Goal: Task Accomplishment & Management: Manage account settings

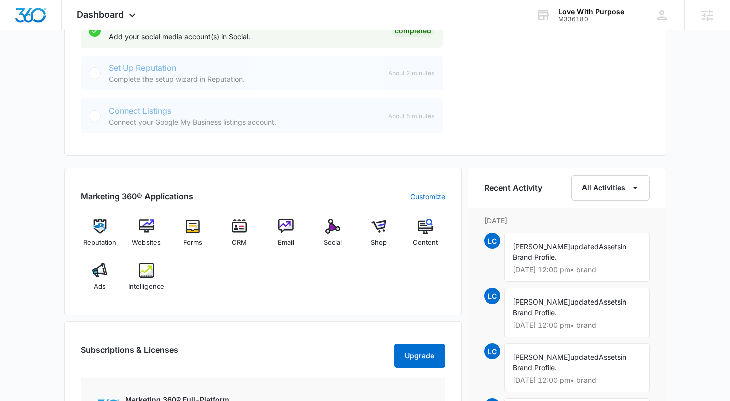
scroll to position [519, 0]
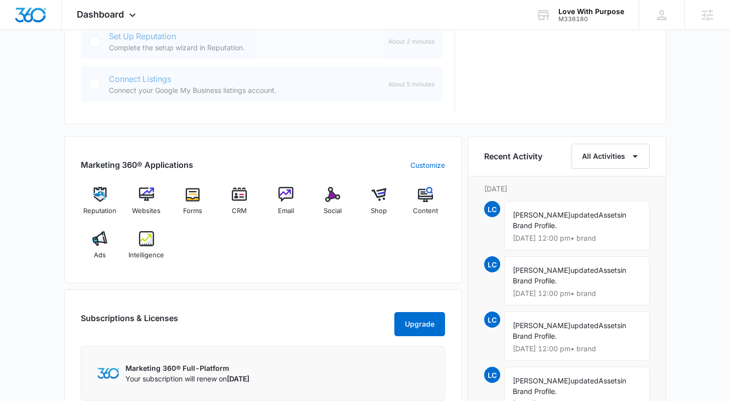
click at [700, 151] on div "[DATE] is [DATE] Good afternoon, [PERSON_NAME]! Getting Started Outlined below …" at bounding box center [365, 89] width 730 height 1130
click at [132, 17] on icon at bounding box center [133, 18] width 12 height 12
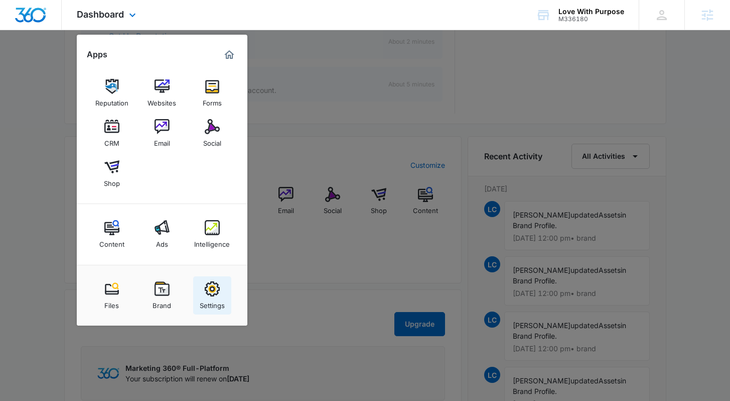
click at [196, 290] on link "Settings" at bounding box center [212, 295] width 38 height 38
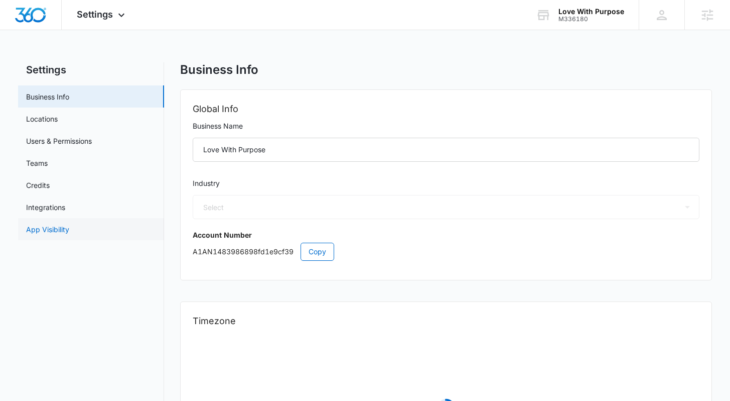
select select "45"
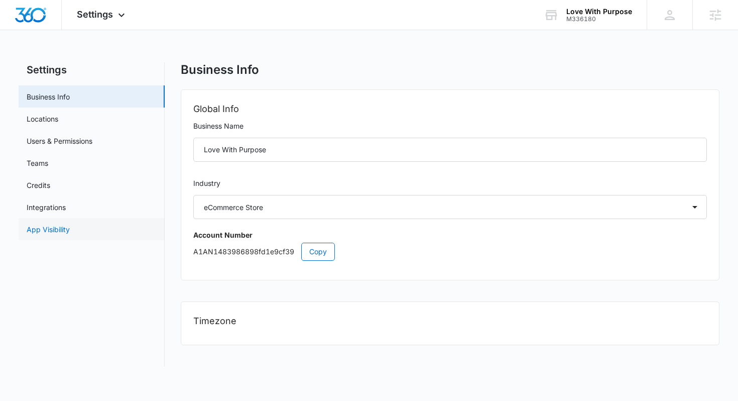
click at [70, 233] on link "App Visibility" at bounding box center [48, 229] width 43 height 11
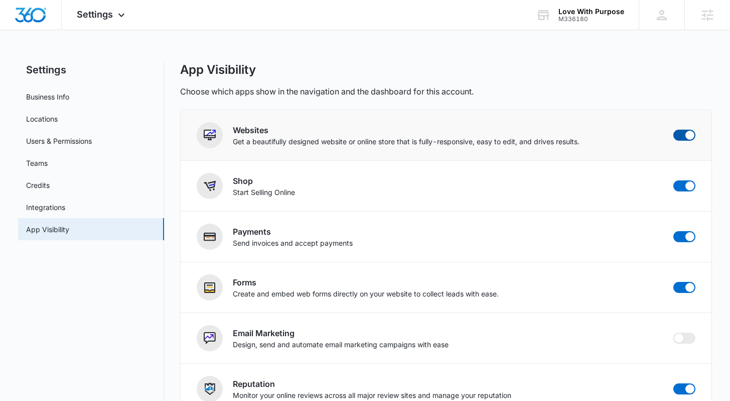
click at [679, 138] on span at bounding box center [685, 135] width 22 height 11
click at [674, 130] on input "checkbox" at bounding box center [673, 129] width 1 height 1
checkbox input "false"
click at [686, 184] on span at bounding box center [690, 185] width 9 height 9
click at [674, 180] on input "checkbox" at bounding box center [673, 180] width 1 height 1
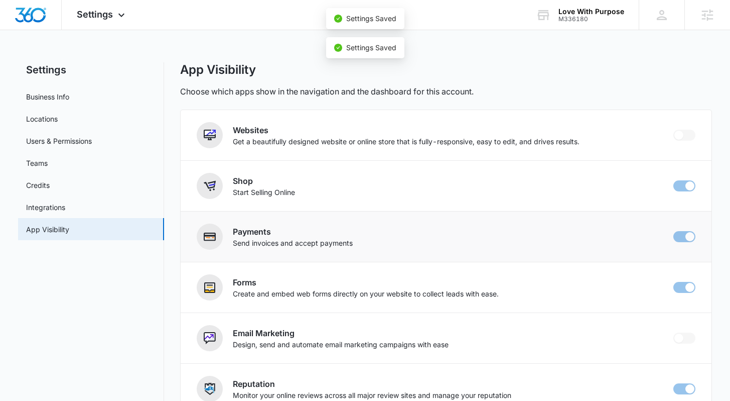
checkbox input "false"
click at [687, 235] on span at bounding box center [690, 236] width 9 height 9
click at [674, 231] on input "checkbox" at bounding box center [673, 230] width 1 height 1
checkbox input "false"
click at [641, 62] on div "Settings Apps Reputation Forms CRM Email Social Content Ads Intelligence Files …" at bounding box center [365, 314] width 730 height 629
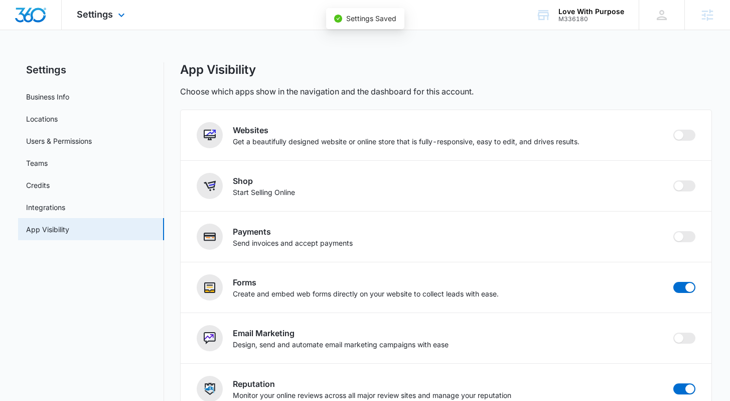
click at [28, 18] on img "Dashboard" at bounding box center [31, 15] width 32 height 15
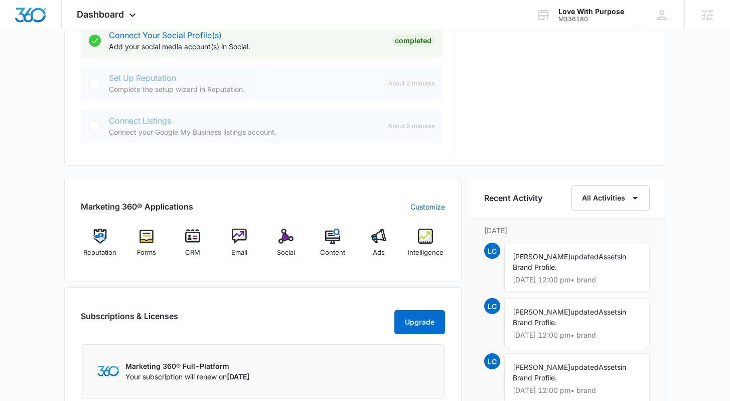
scroll to position [487, 0]
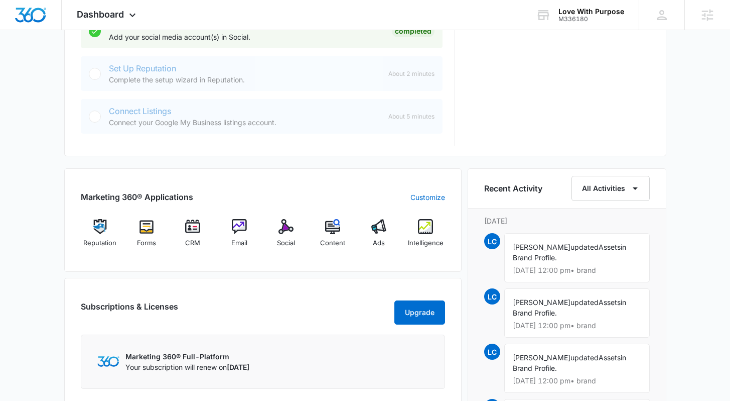
click at [57, 192] on div "[DATE] is [DATE] Good afternoon, [PERSON_NAME]! Getting Started Outlined below …" at bounding box center [365, 121] width 730 height 1130
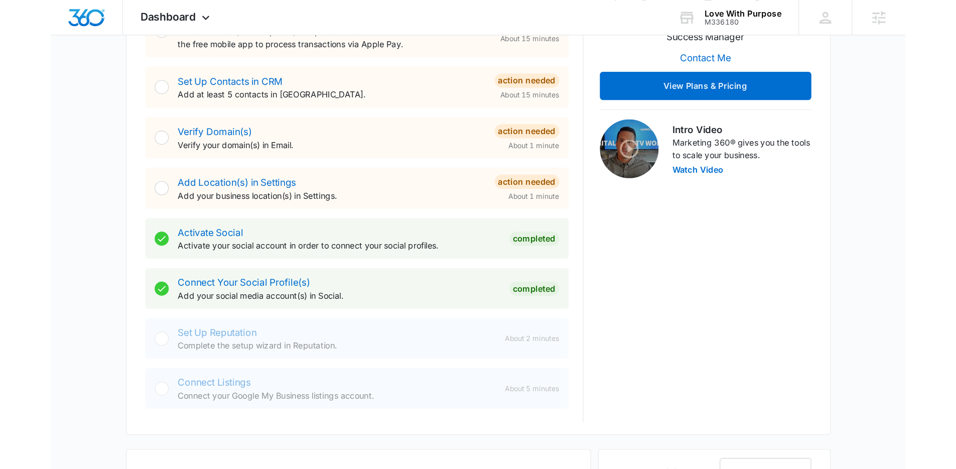
scroll to position [0, 0]
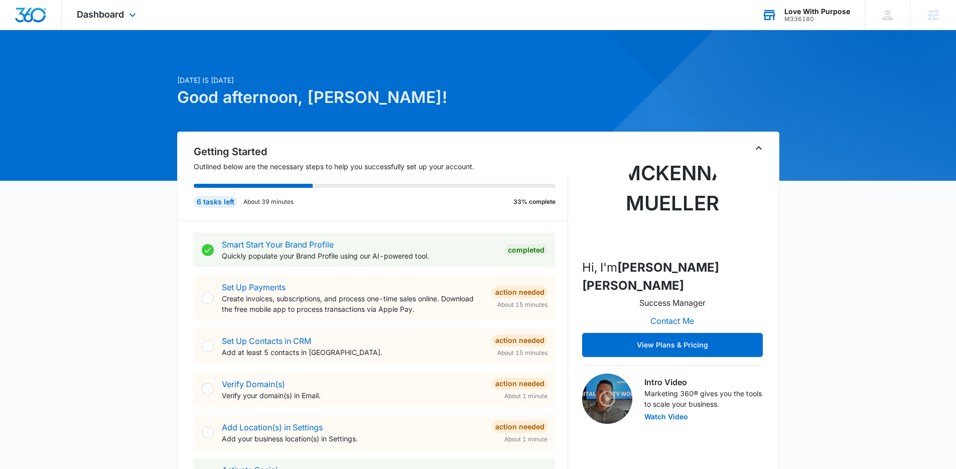
click at [730, 9] on div "Love With Purpose" at bounding box center [818, 12] width 66 height 8
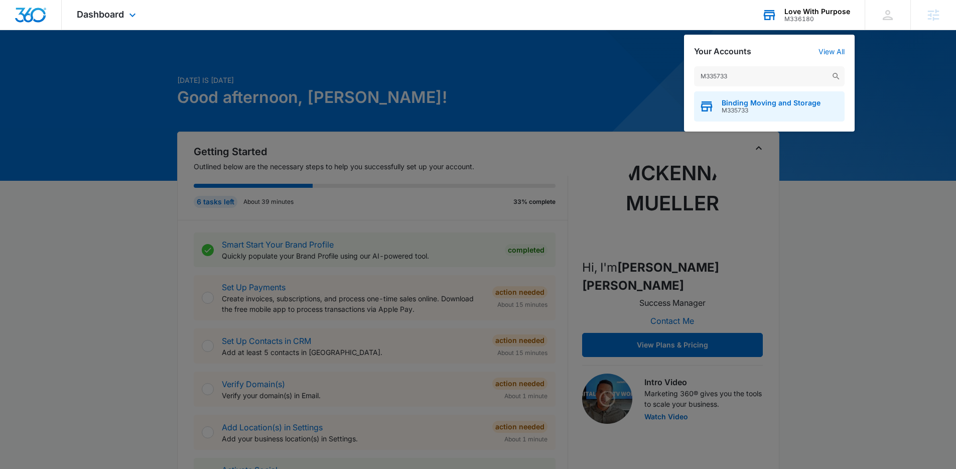
type input "M335733"
click at [730, 103] on span "Binding Moving and Storage" at bounding box center [771, 103] width 99 height 8
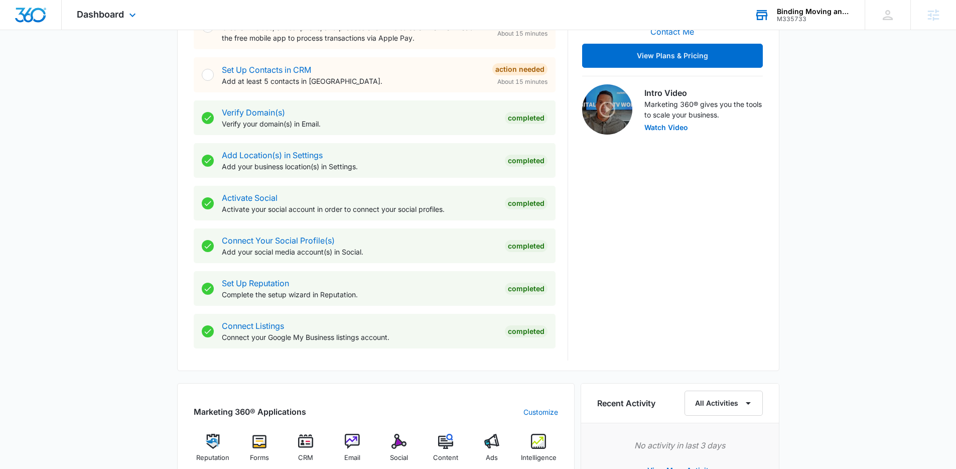
scroll to position [305, 0]
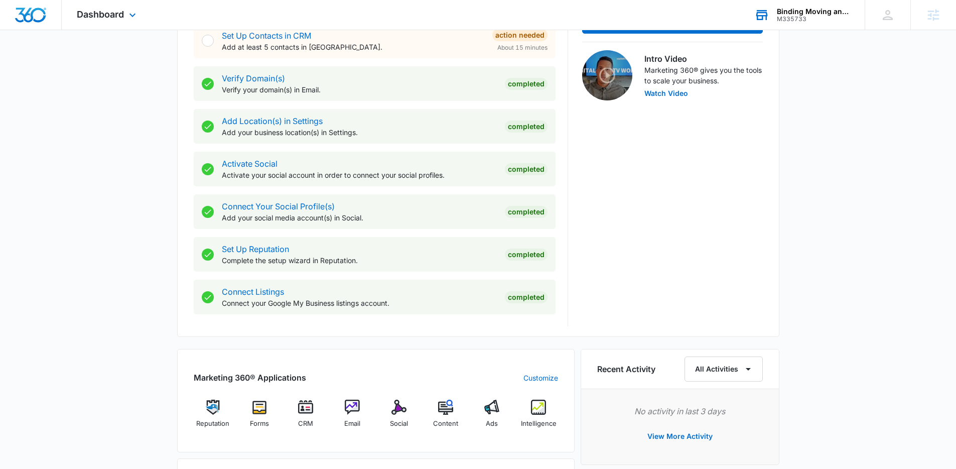
click at [143, 352] on div "[DATE] is [DATE] Good afternoon, [PERSON_NAME]! Contacts You have no contacts G…" at bounding box center [478, 257] width 956 height 1040
click at [356, 400] on span "Email" at bounding box center [352, 424] width 16 height 10
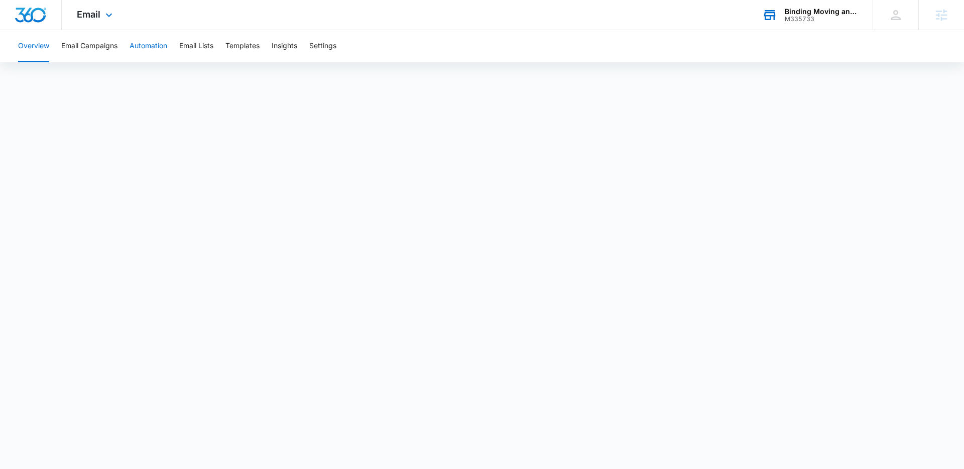
click at [158, 43] on button "Automation" at bounding box center [149, 46] width 38 height 32
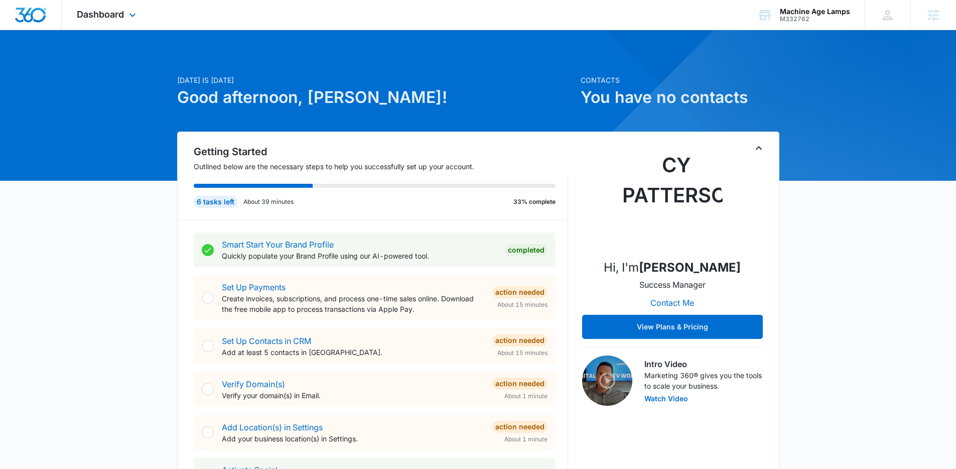
click at [124, 17] on div "Dashboard Apps Reputation Forms CRM Email Social Content Ads Intelligence Files…" at bounding box center [108, 15] width 92 height 30
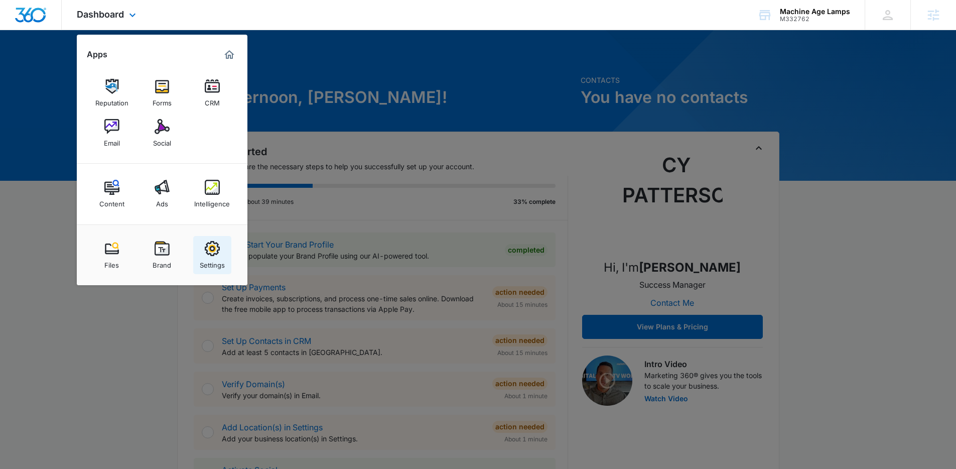
click at [219, 253] on img at bounding box center [212, 248] width 15 height 15
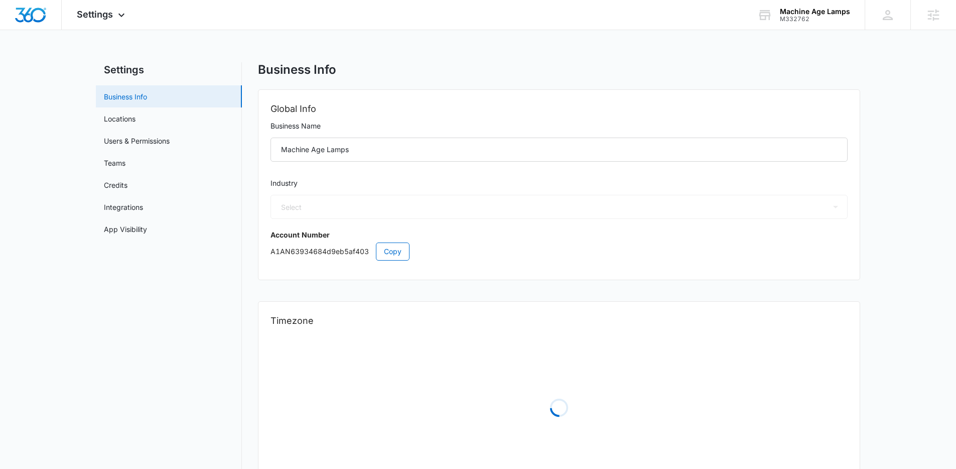
select select "12"
select select "US"
select select "America/Chicago"
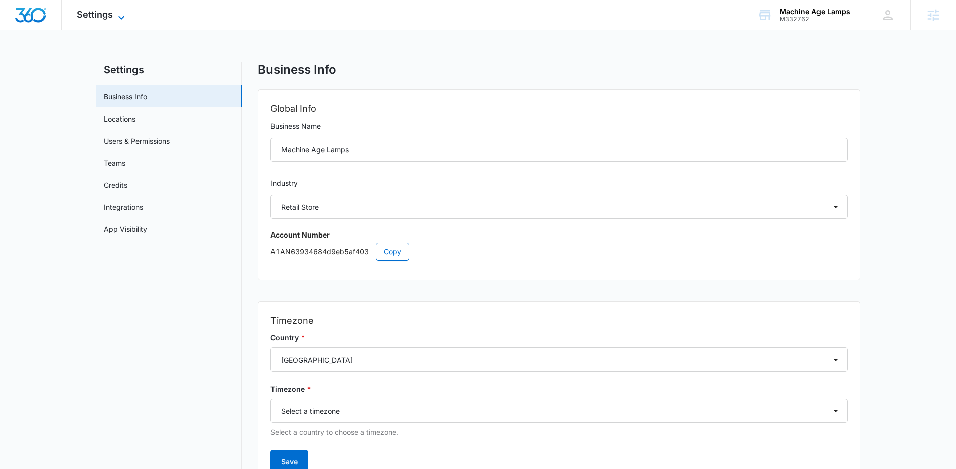
click at [116, 19] on icon at bounding box center [121, 18] width 12 height 12
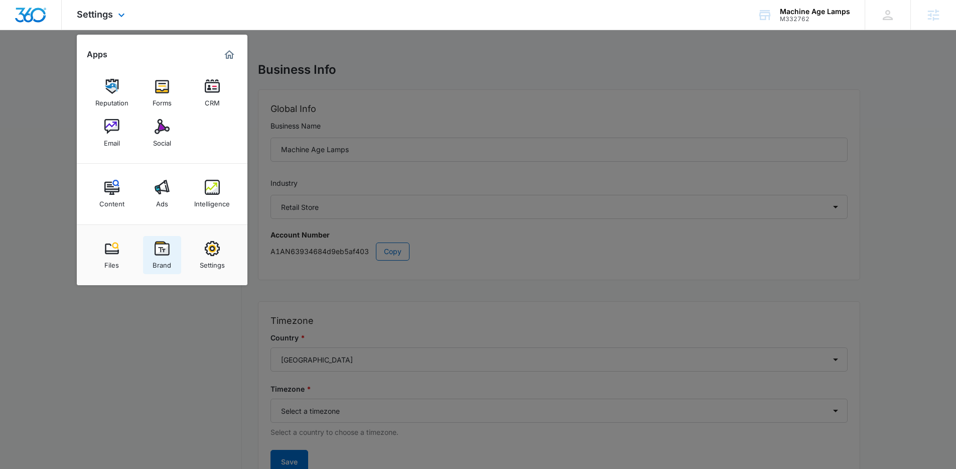
click at [165, 246] on img at bounding box center [162, 248] width 15 height 15
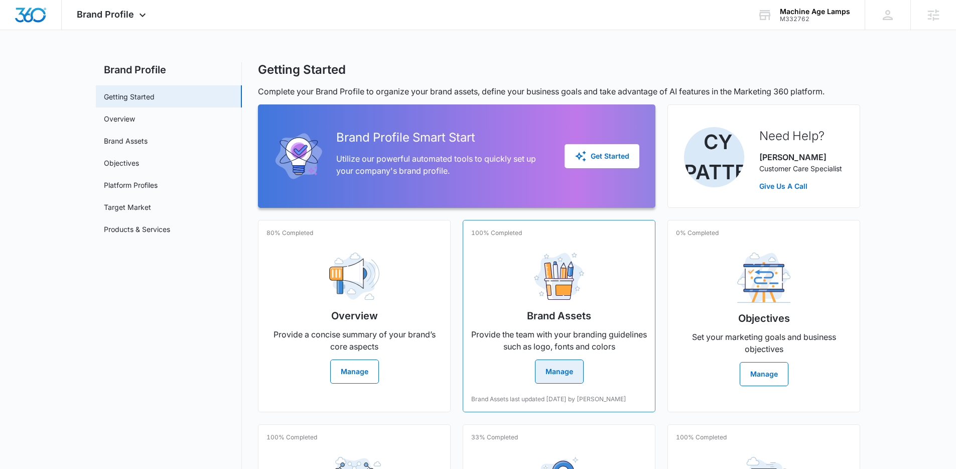
click at [553, 313] on h2 "Brand Assets" at bounding box center [559, 315] width 64 height 15
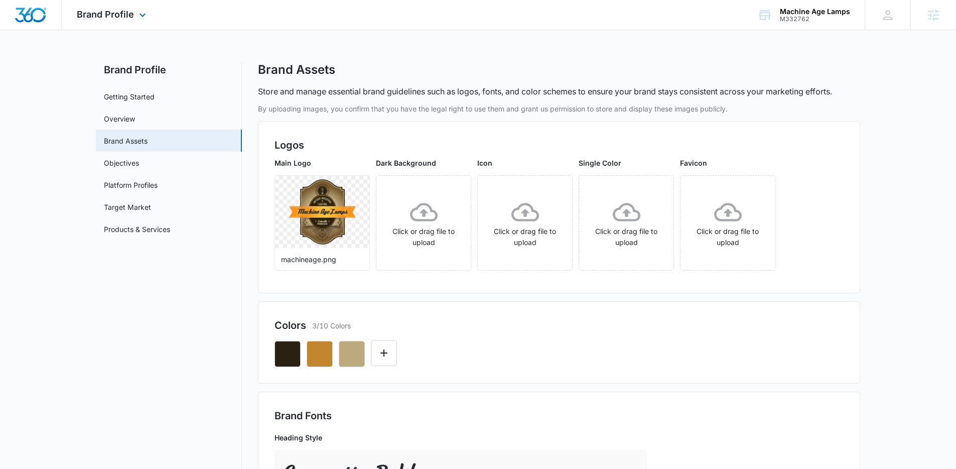
click at [43, 24] on div at bounding box center [31, 15] width 62 height 30
click at [40, 16] on img "Dashboard" at bounding box center [31, 15] width 32 height 15
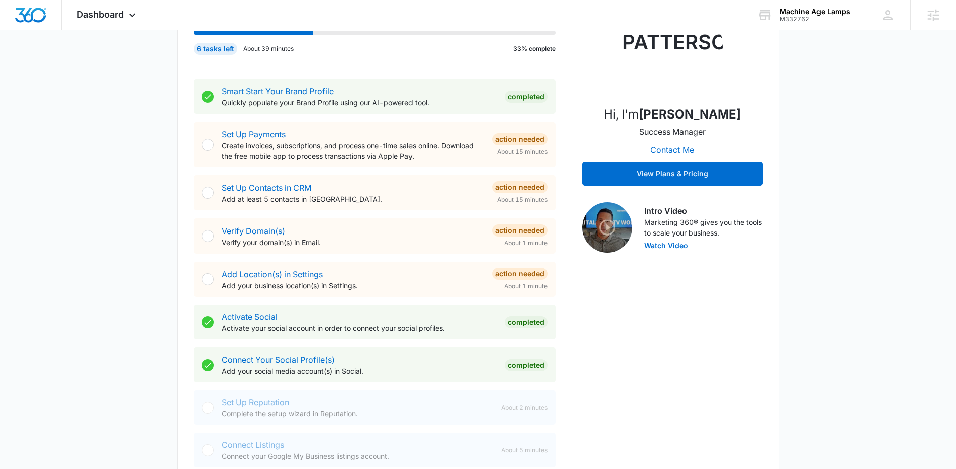
scroll to position [605, 0]
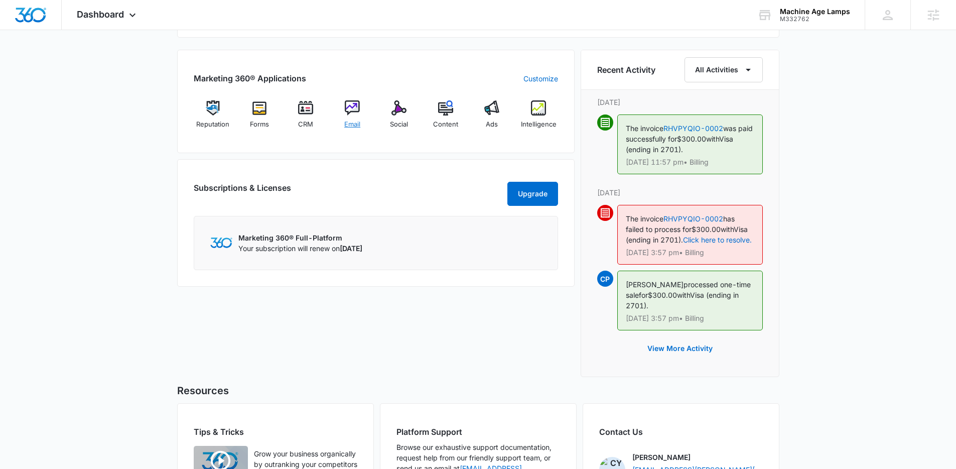
click at [348, 120] on span "Email" at bounding box center [352, 124] width 16 height 10
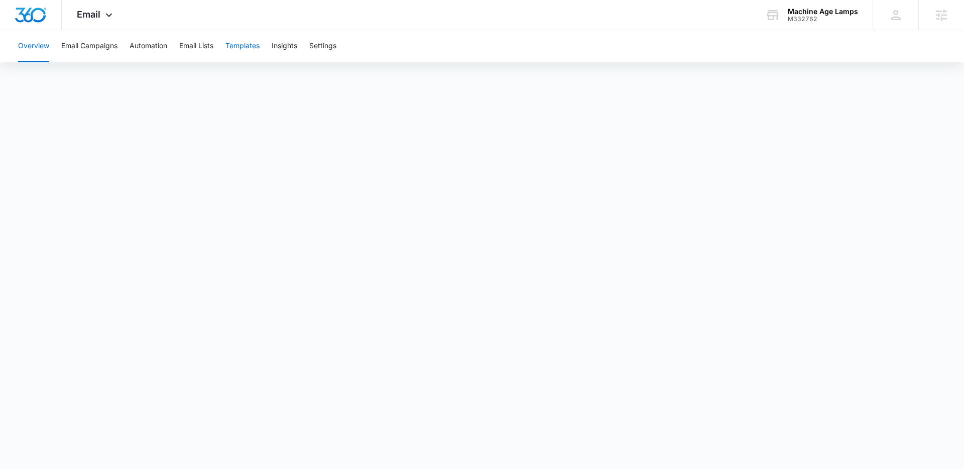
click at [237, 45] on button "Templates" at bounding box center [242, 46] width 34 height 32
click at [99, 22] on div "Email Apps Reputation Forms CRM Email Social Content Ads Intelligence Files Bra…" at bounding box center [96, 15] width 68 height 30
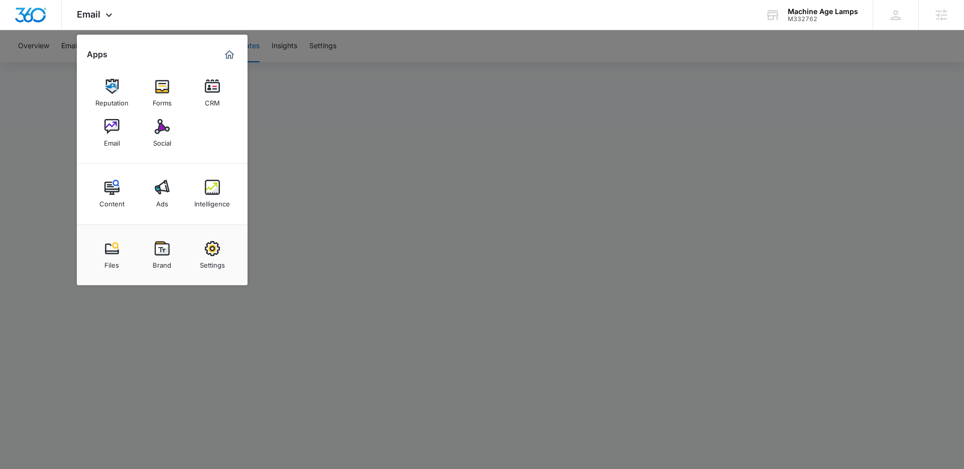
click at [338, 267] on div at bounding box center [482, 234] width 964 height 469
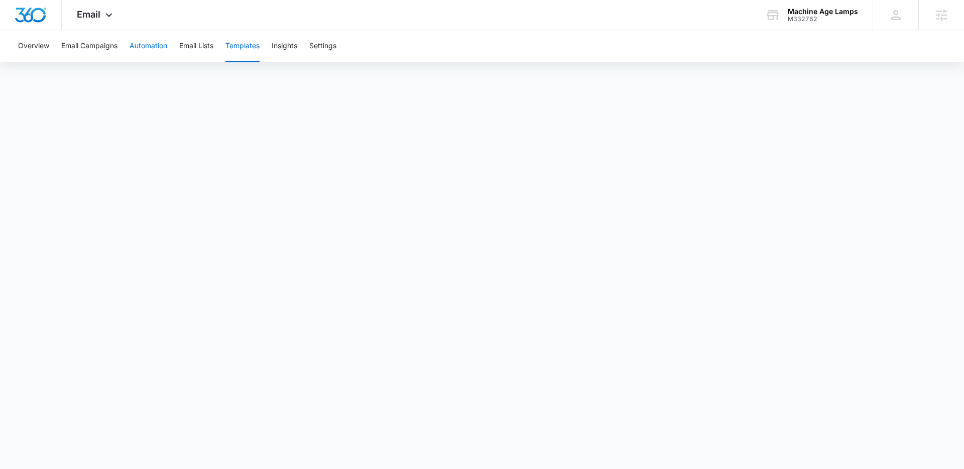
click at [155, 43] on button "Automation" at bounding box center [149, 46] width 38 height 32
click at [97, 13] on span "Email" at bounding box center [89, 14] width 24 height 11
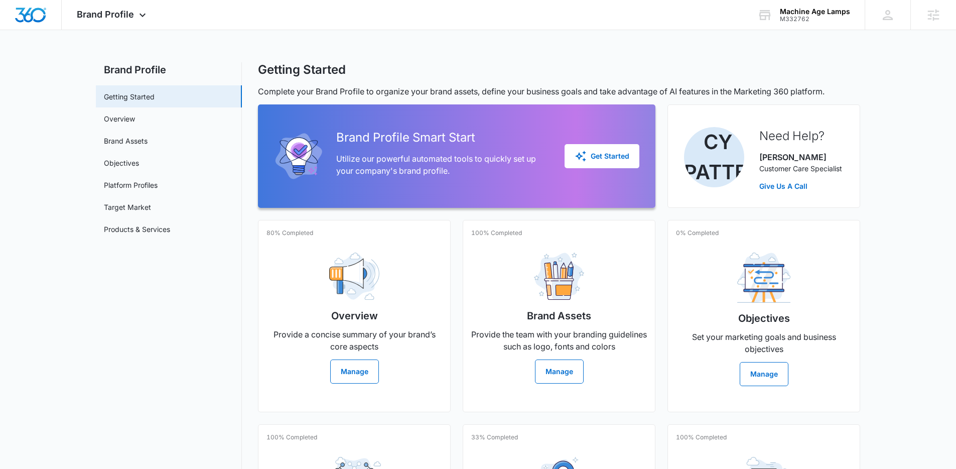
click at [908, 208] on main "Brand Profile Getting Started Overview Brand Assets Objectives Platform Profile…" at bounding box center [478, 345] width 956 height 566
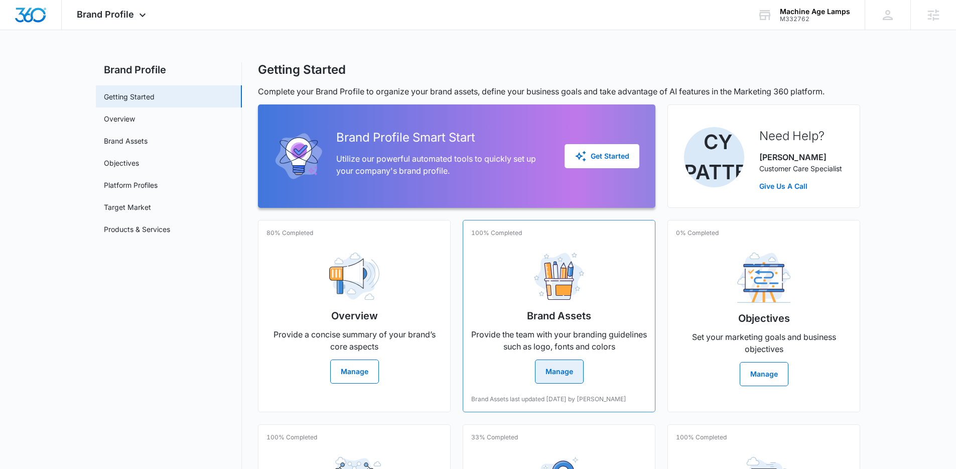
click at [549, 294] on img at bounding box center [559, 277] width 50 height 48
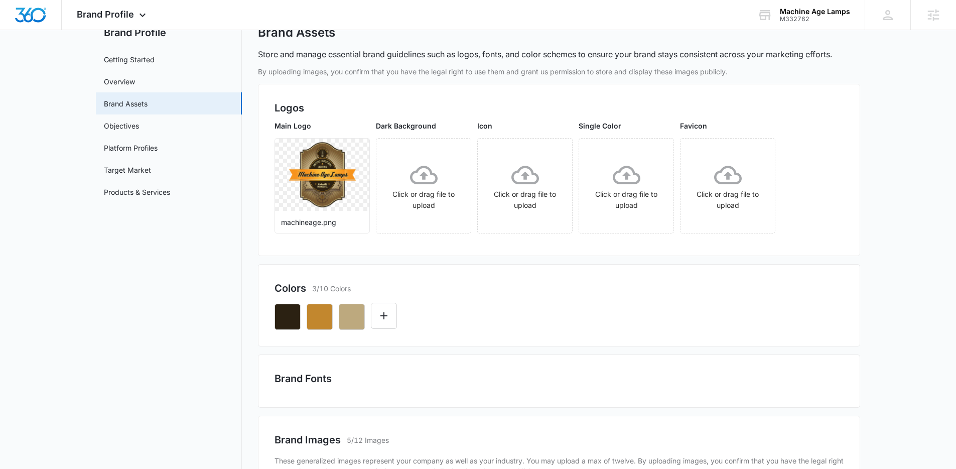
scroll to position [38, 0]
click at [315, 321] on icon "button" at bounding box center [320, 316] width 12 height 12
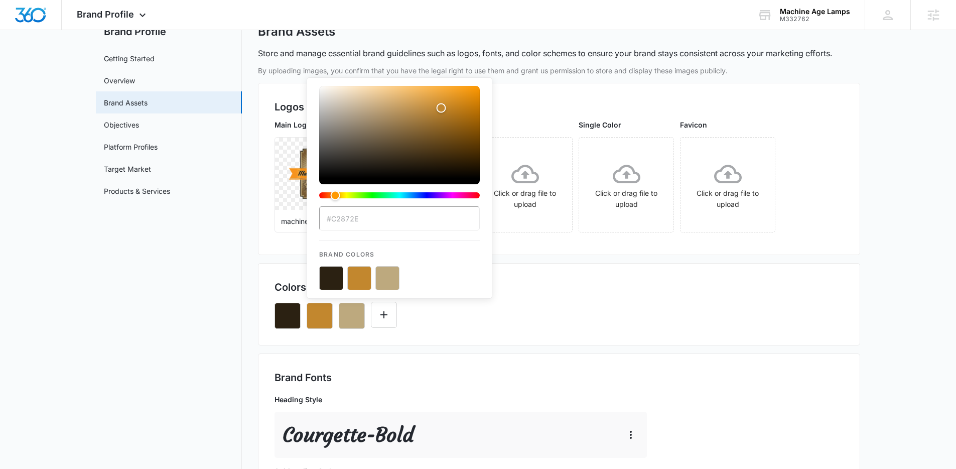
drag, startPoint x: 347, startPoint y: 219, endPoint x: 337, endPoint y: 219, distance: 10.1
click at [337, 219] on input "#C2872E" at bounding box center [399, 218] width 161 height 24
click at [380, 214] on input "#C2872E" at bounding box center [399, 218] width 161 height 24
drag, startPoint x: 375, startPoint y: 220, endPoint x: 330, endPoint y: 222, distance: 44.7
click at [330, 222] on input "#C2872E" at bounding box center [399, 218] width 161 height 24
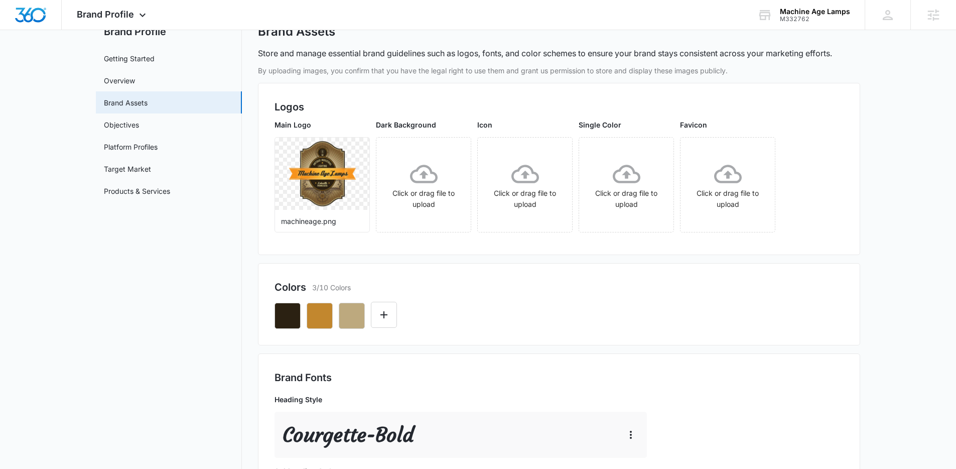
click at [244, 205] on div "Brand Profile Getting Started Overview Brand Assets Objectives Platform Profile…" at bounding box center [478, 461] width 765 height 874
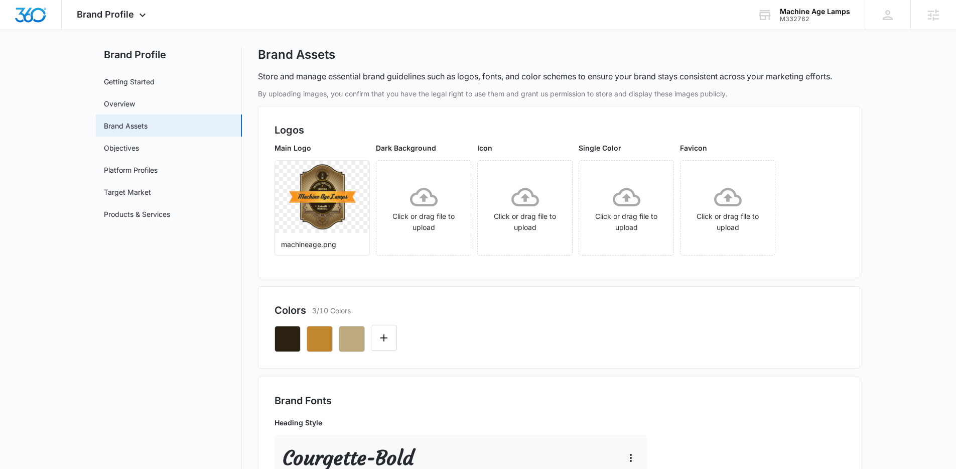
scroll to position [0, 0]
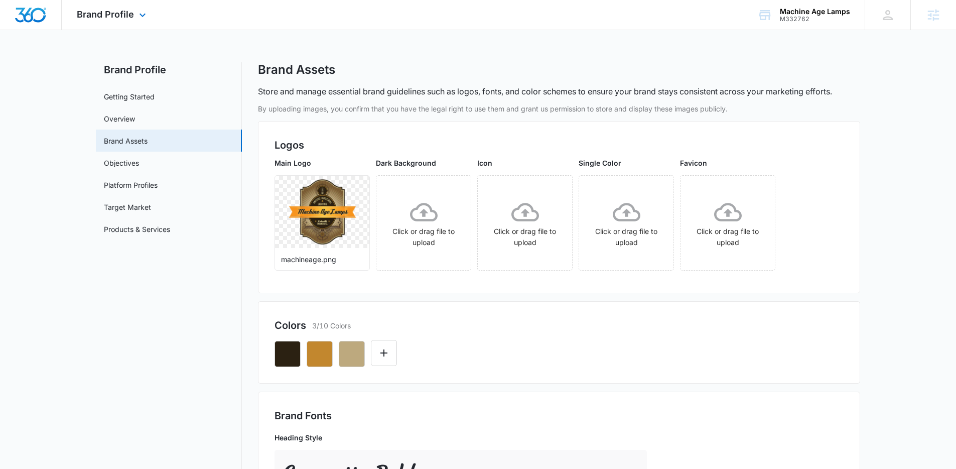
click at [46, 19] on div at bounding box center [31, 15] width 62 height 30
click at [566, 65] on div "Brand Assets" at bounding box center [559, 69] width 602 height 15
click at [783, 64] on div "Brand Assets" at bounding box center [559, 69] width 602 height 15
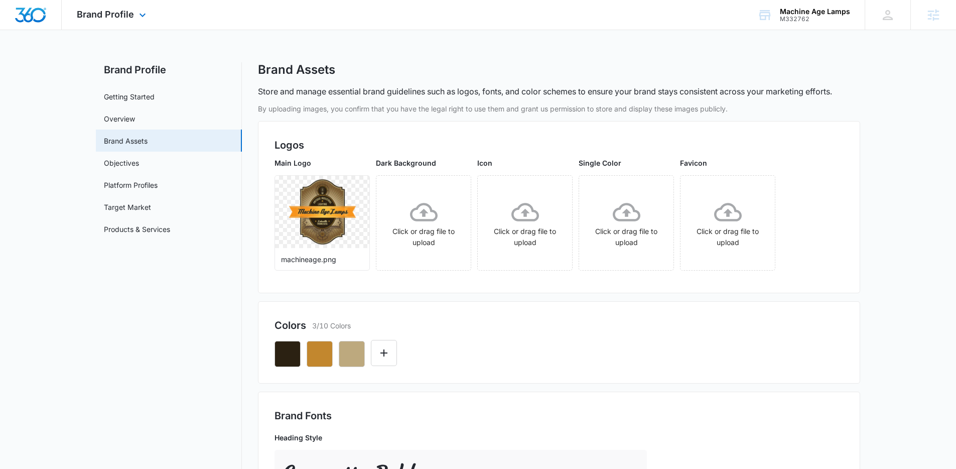
click at [36, 12] on img "Dashboard" at bounding box center [31, 15] width 32 height 15
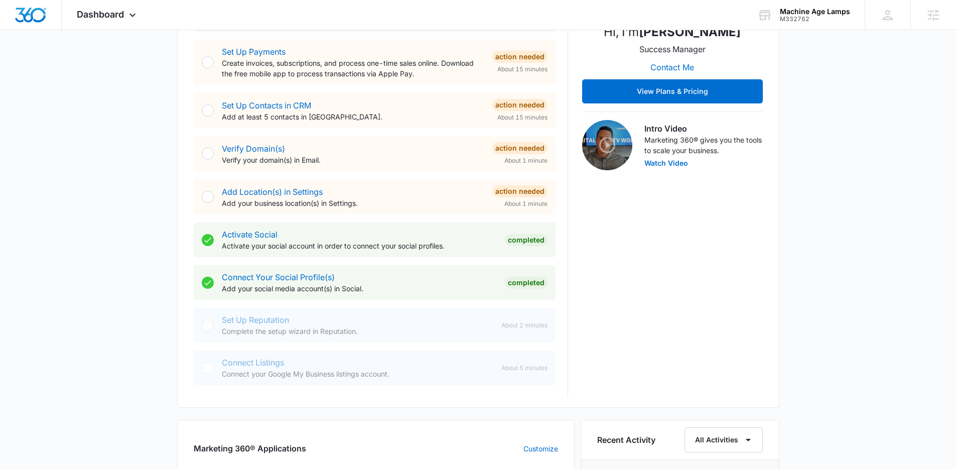
scroll to position [289, 0]
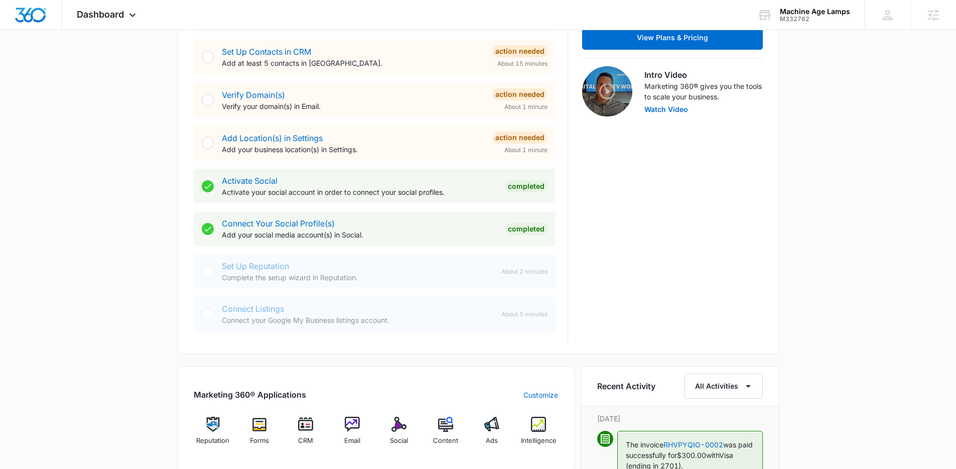
click at [141, 169] on div "Today is Thursday, August 14th Good afternoon, Lindsey! Contacts You have no co…" at bounding box center [478, 320] width 956 height 1132
click at [262, 132] on div "Add Location(s) in Settings Add your business location(s) in Settings." at bounding box center [353, 143] width 263 height 23
click at [262, 134] on link "Add Location(s) in Settings" at bounding box center [272, 138] width 101 height 10
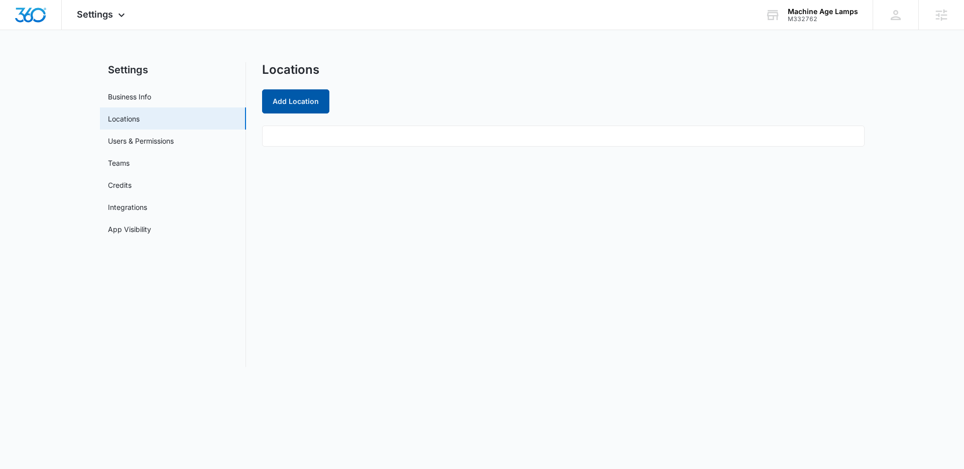
click at [305, 97] on button "Add Location" at bounding box center [295, 101] width 67 height 24
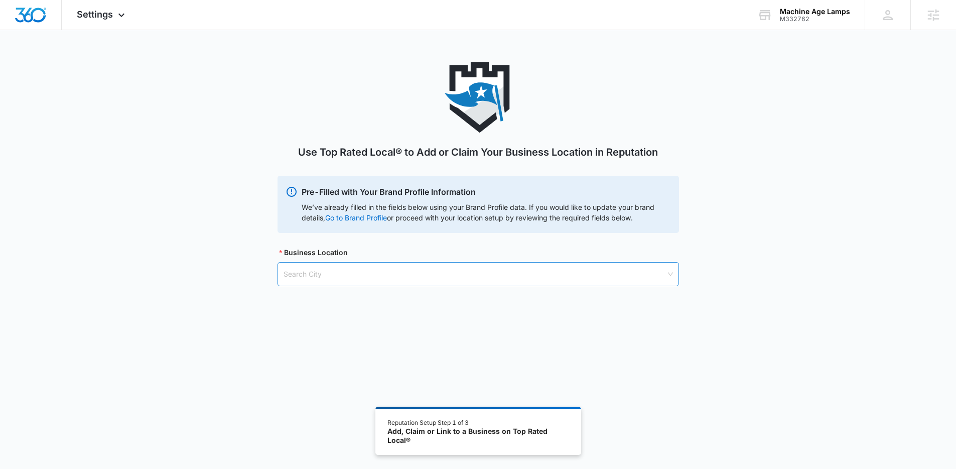
click at [405, 273] on input "search" at bounding box center [475, 274] width 383 height 23
paste input "Farmington, MN"
type input "Farmington, MN"
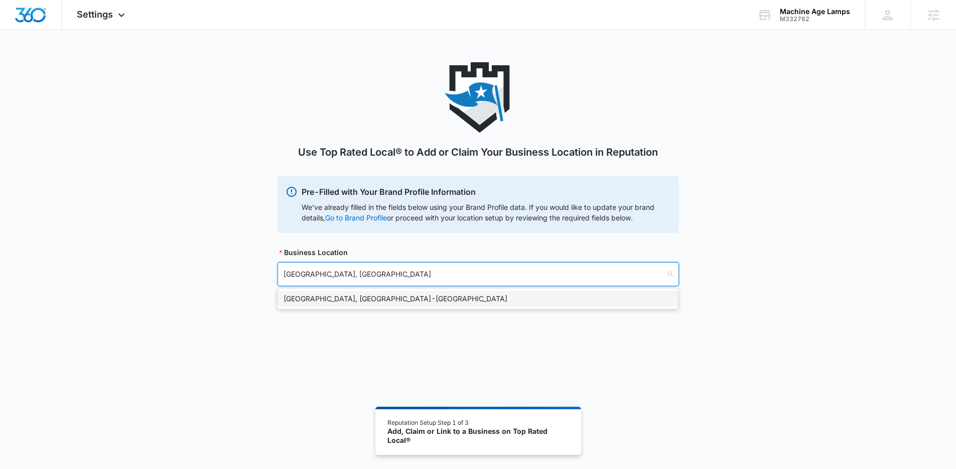
click at [417, 300] on div "Farmington, MN - USA" at bounding box center [478, 298] width 389 height 11
click at [433, 326] on input "search" at bounding box center [475, 325] width 383 height 23
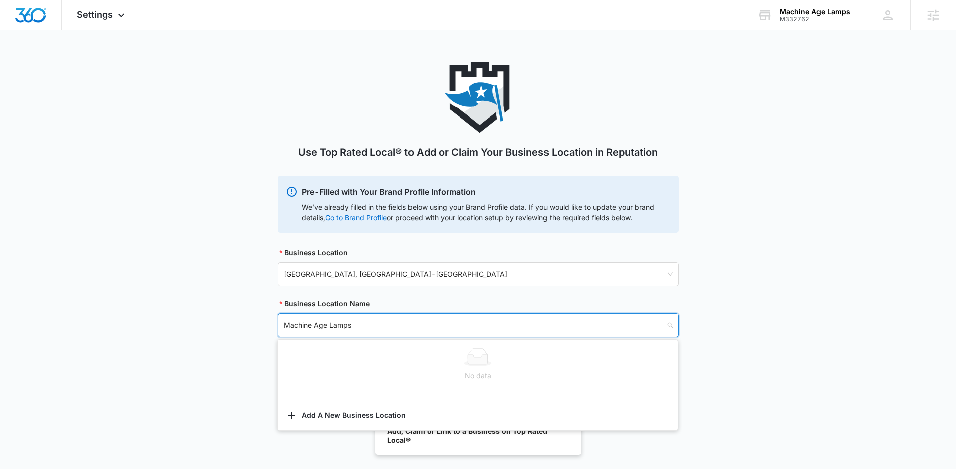
type input "Machine Age Lamps"
click at [171, 307] on div "Use Top Rated Local® to Add or Claim Your Business Location in Reputation Pre-F…" at bounding box center [478, 211] width 956 height 299
click at [301, 322] on input "search" at bounding box center [475, 325] width 383 height 23
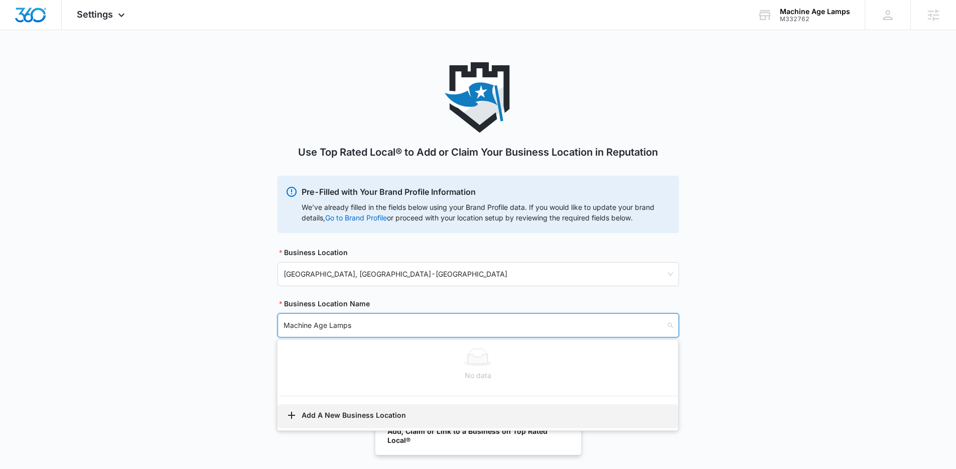
type input "Machine Age Lamps"
click at [360, 416] on button "Add A New Business Location" at bounding box center [478, 416] width 401 height 24
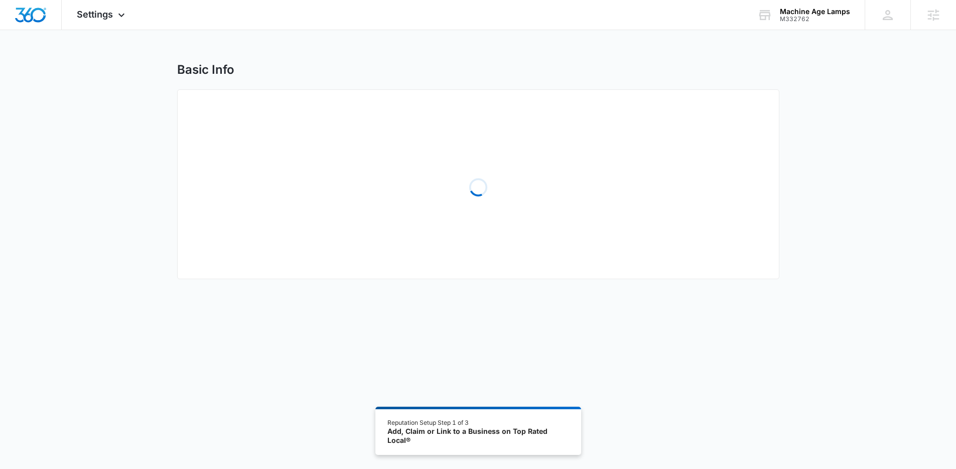
select select "Minnesota"
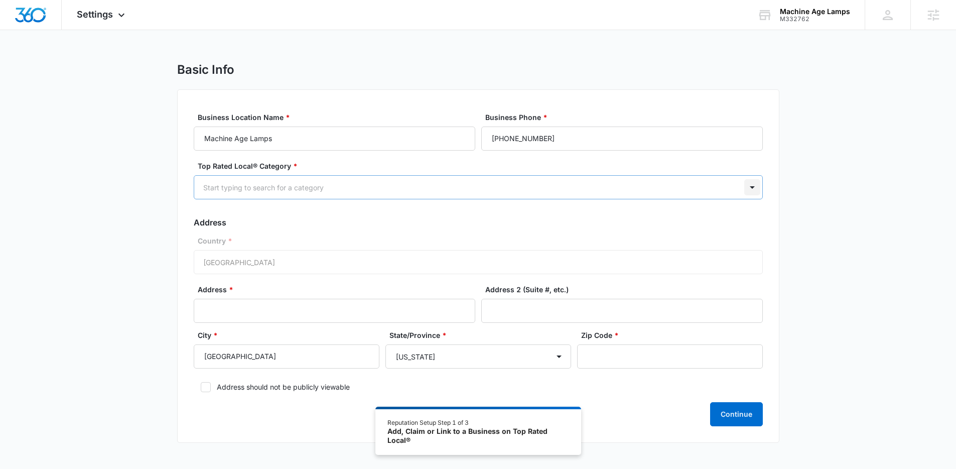
click at [756, 187] on div at bounding box center [752, 187] width 16 height 16
type input "ecom"
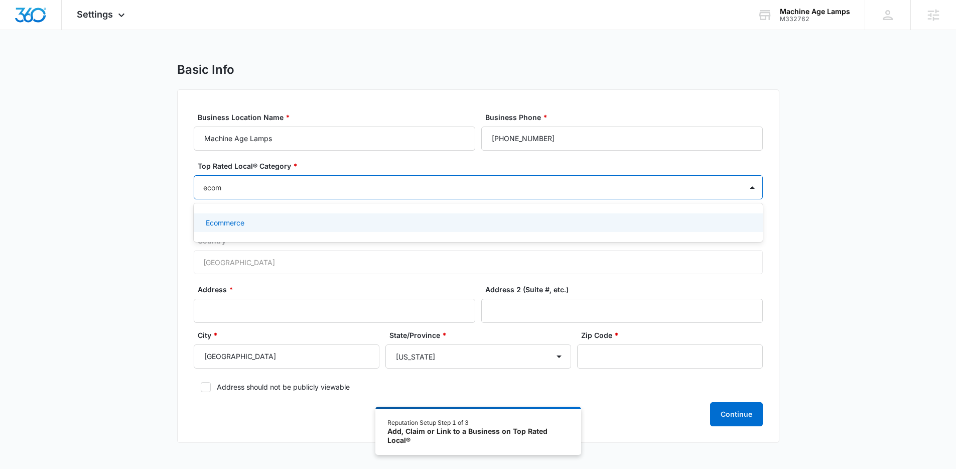
click at [386, 226] on div "Ecommerce" at bounding box center [477, 222] width 543 height 11
click at [791, 217] on div "Basic Info Business Location Name * Machine Age Lamps Business Phone * (612) 80…" at bounding box center [478, 259] width 956 height 394
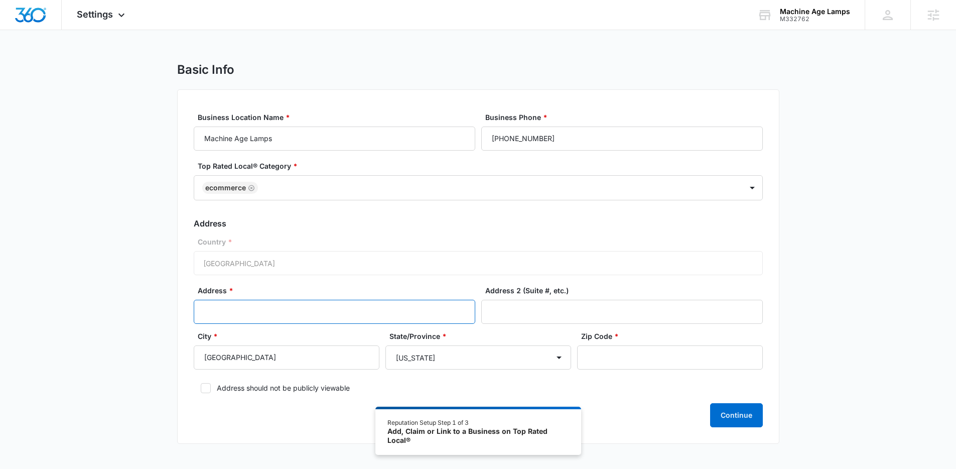
click at [264, 309] on input "Address *" at bounding box center [335, 312] width 282 height 24
paste input "617 6th St,"
type input "617 6th St"
paste input "55024"
type input "55024"
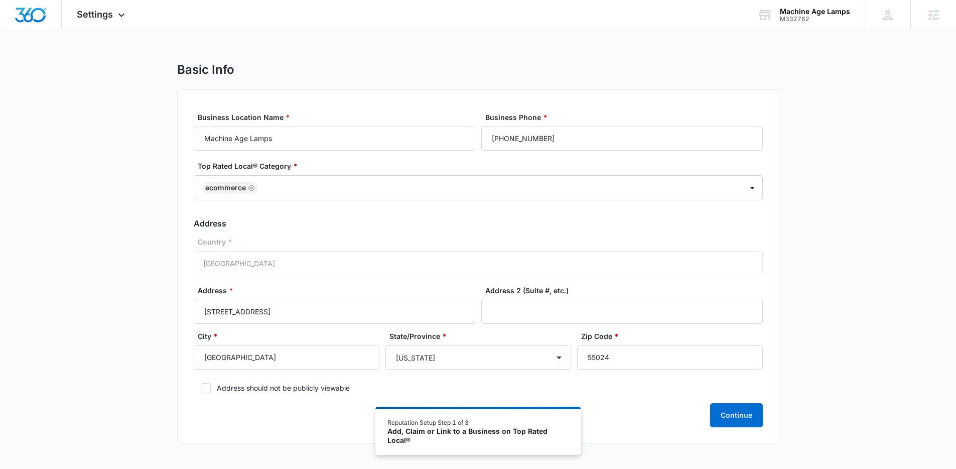
click at [815, 287] on div "Basic Info Business Location Name * Machine Age Lamps Business Phone * (612) 80…" at bounding box center [478, 259] width 956 height 394
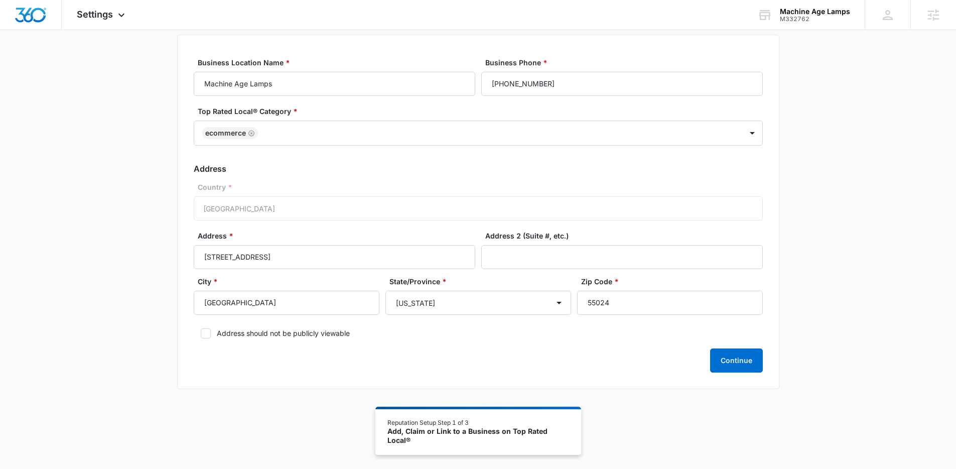
scroll to position [55, 0]
click at [207, 332] on icon at bounding box center [205, 332] width 9 height 9
click at [201, 332] on input "Address should not be publicly viewable" at bounding box center [197, 332] width 7 height 7
checkbox input "true"
click at [740, 355] on button "Continue" at bounding box center [736, 360] width 53 height 24
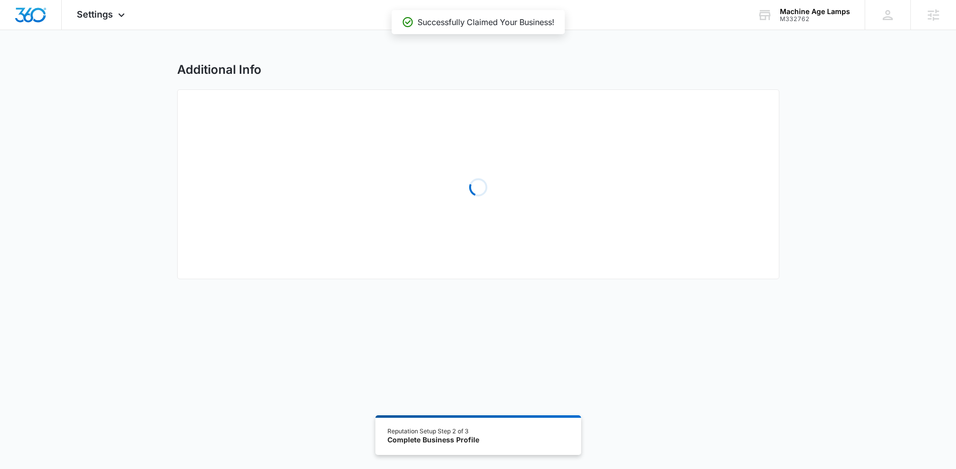
select select "2005"
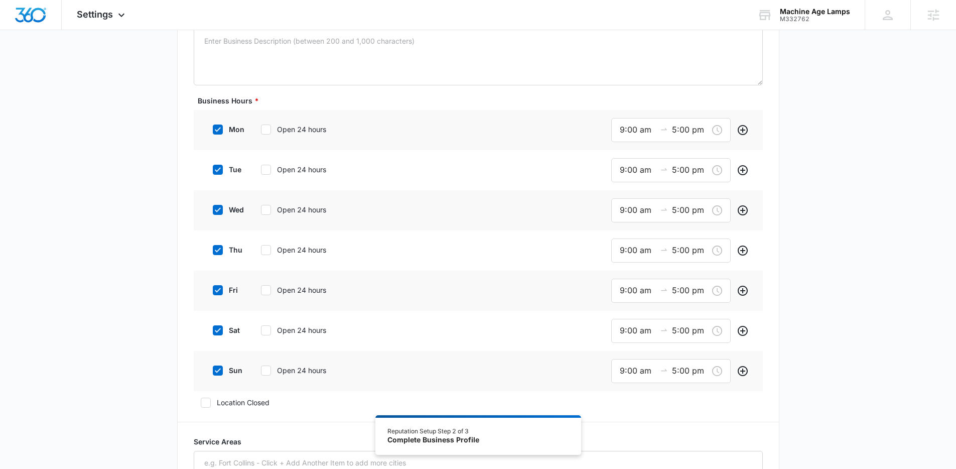
scroll to position [286, 0]
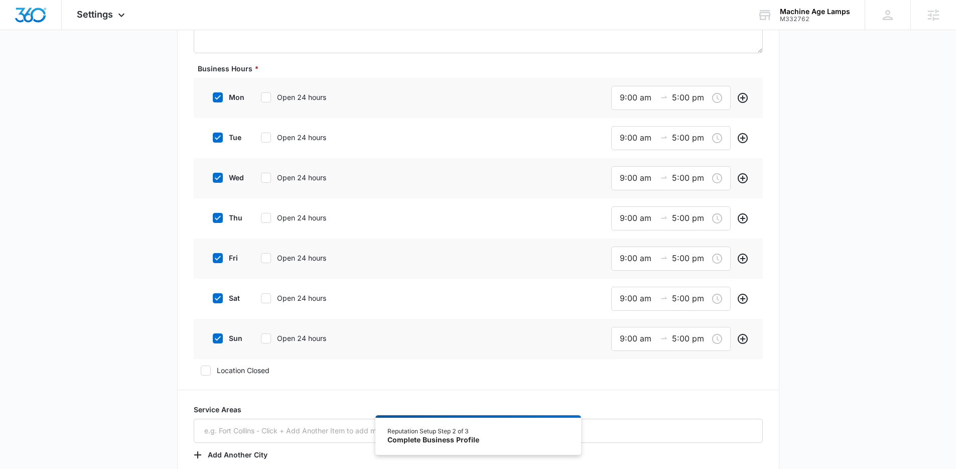
click at [312, 145] on div "tue Open 24 hours" at bounding box center [282, 137] width 152 height 23
click at [312, 91] on div "mon Open 24 hours" at bounding box center [282, 97] width 152 height 23
click at [312, 101] on label "Open 24 hours" at bounding box center [301, 97] width 95 height 11
click at [261, 101] on input "Open 24 hours" at bounding box center [257, 97] width 7 height 7
checkbox input "true"
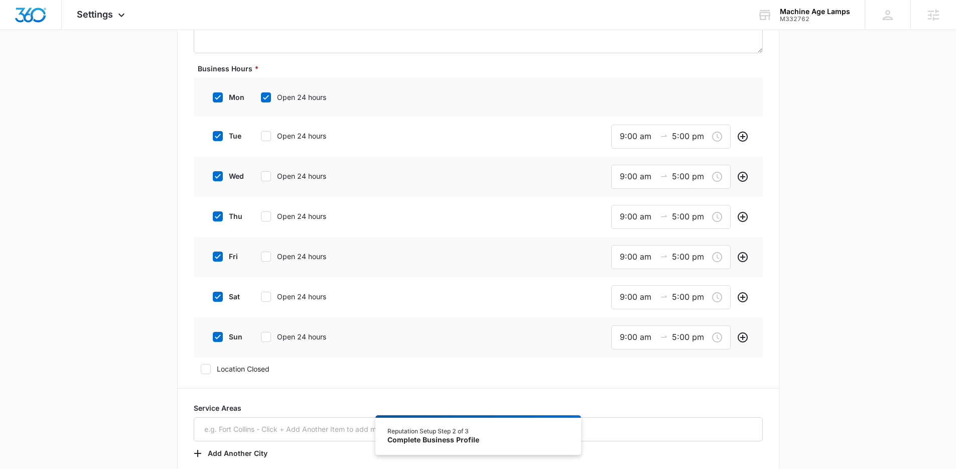
click at [310, 138] on label "Open 24 hours" at bounding box center [301, 136] width 95 height 11
click at [261, 138] on input "Open 24 hours" at bounding box center [257, 136] width 7 height 7
checkbox input "true"
click at [306, 172] on label "Open 24 hours" at bounding box center [301, 174] width 95 height 11
click at [261, 172] on input "Open 24 hours" at bounding box center [257, 174] width 7 height 7
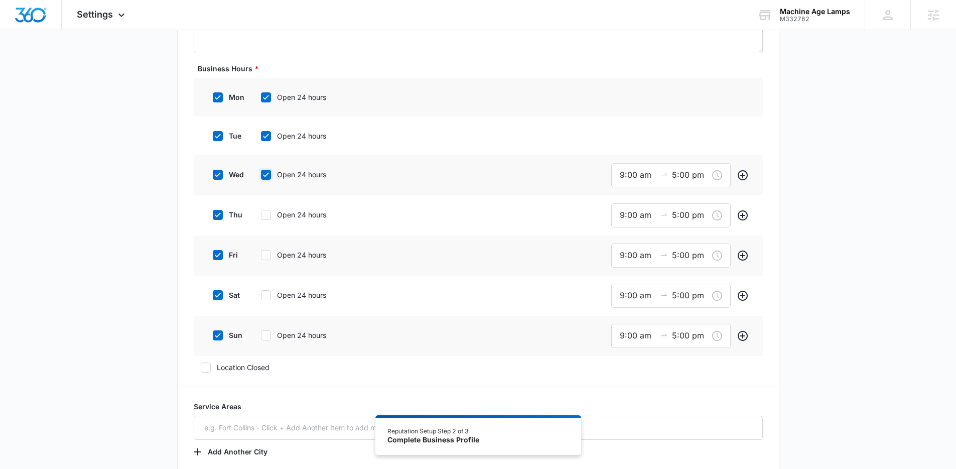
checkbox input "true"
click at [313, 211] on label "Open 24 hours" at bounding box center [301, 213] width 95 height 11
click at [261, 211] on input "Open 24 hours" at bounding box center [257, 213] width 7 height 7
checkbox input "true"
click at [315, 248] on label "Open 24 hours" at bounding box center [301, 251] width 95 height 11
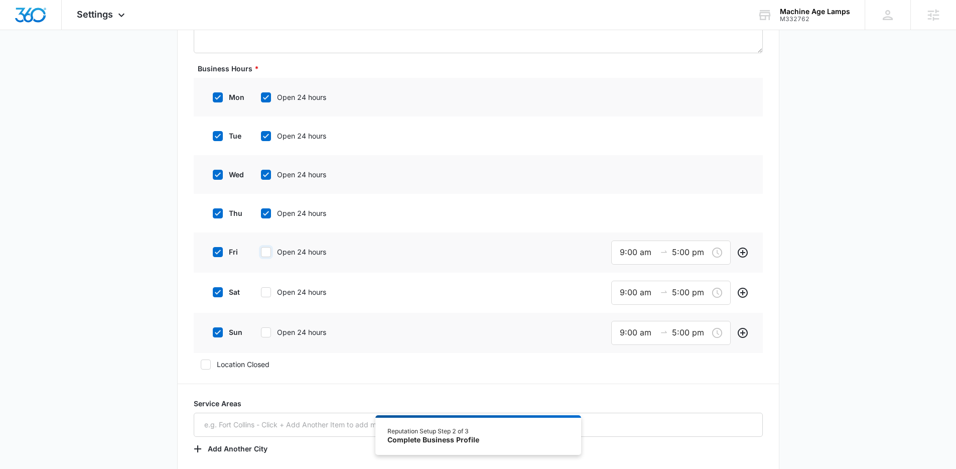
click at [261, 248] on input "Open 24 hours" at bounding box center [257, 251] width 7 height 7
checkbox input "true"
click at [315, 296] on div "sat Open 24 hours" at bounding box center [282, 290] width 152 height 23
click at [301, 328] on label "Open 24 hours" at bounding box center [301, 330] width 95 height 11
click at [261, 328] on input "Open 24 hours" at bounding box center [257, 330] width 7 height 7
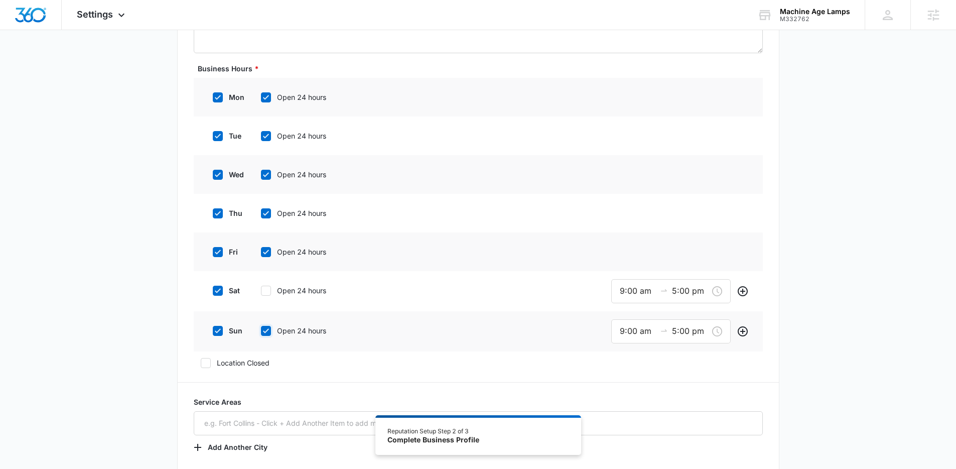
checkbox input "true"
click at [301, 281] on div "sat Open 24 hours" at bounding box center [282, 290] width 152 height 23
click at [302, 291] on label "Open 24 hours" at bounding box center [301, 290] width 95 height 11
click at [261, 291] on input "Open 24 hours" at bounding box center [257, 290] width 7 height 7
checkbox input "true"
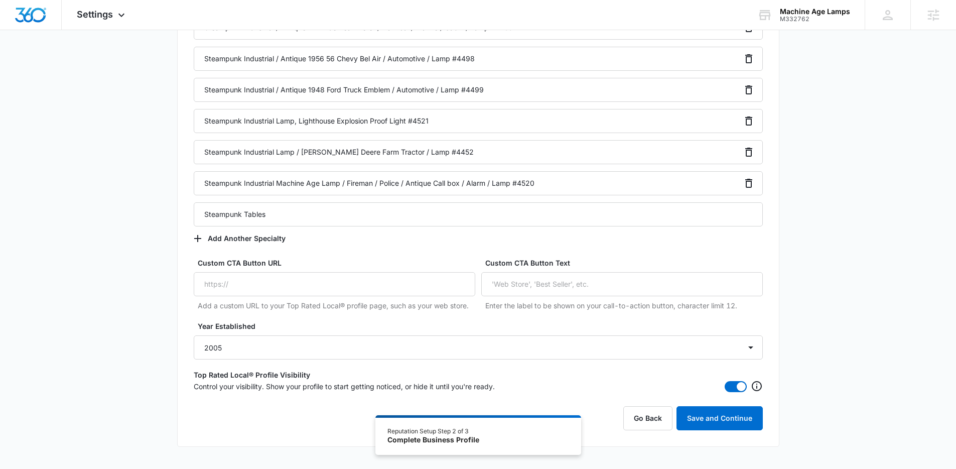
scroll to position [1808, 0]
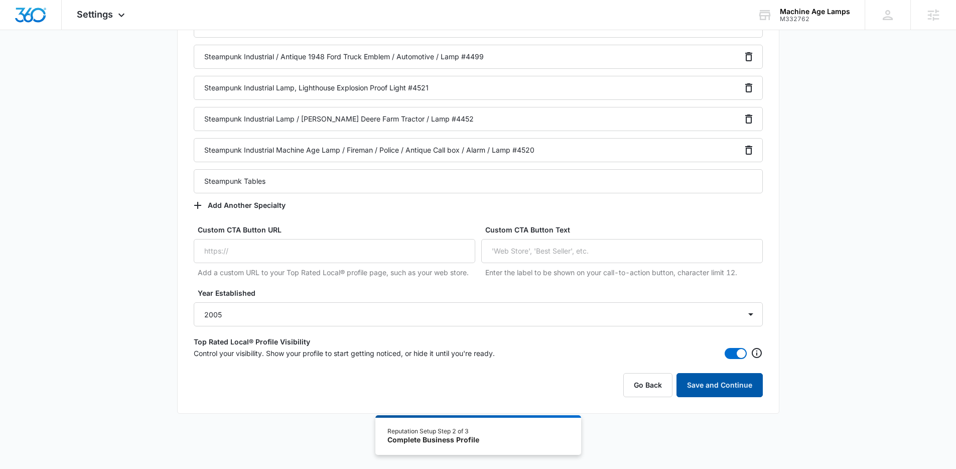
click at [738, 391] on button "Save and Continue" at bounding box center [720, 385] width 86 height 24
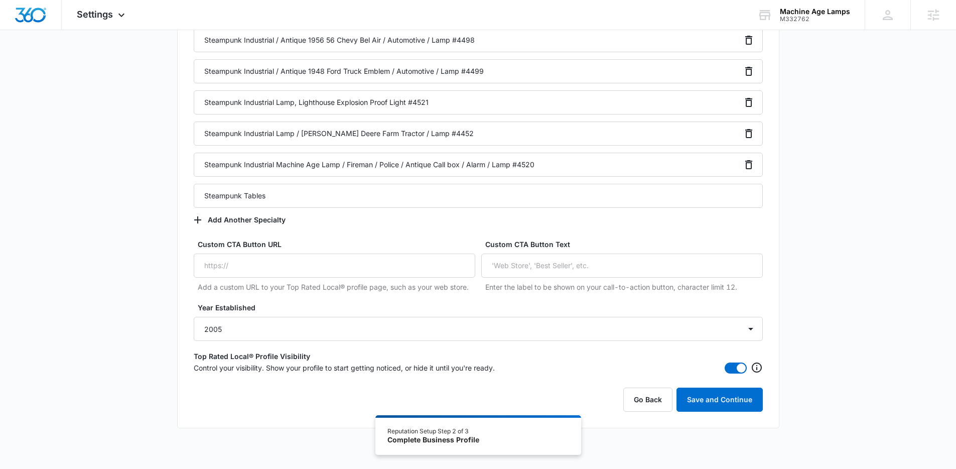
scroll to position [60, 0]
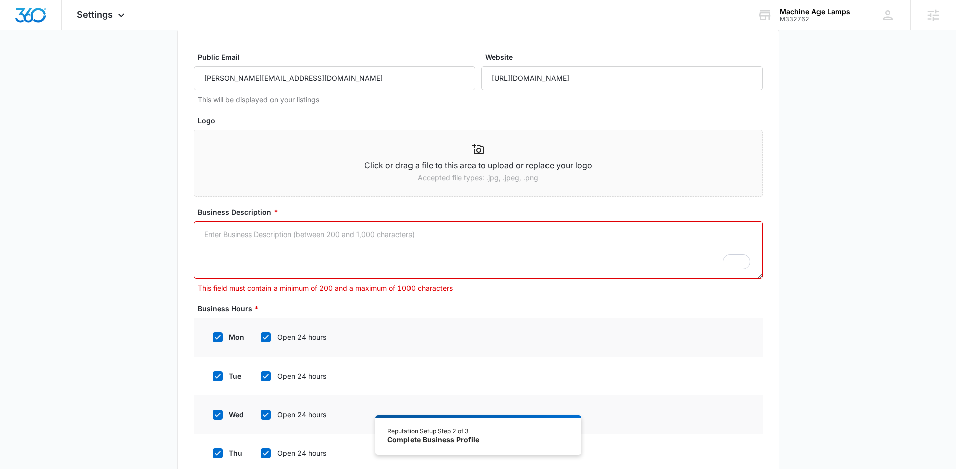
click at [489, 251] on textarea "Business Description *" at bounding box center [478, 249] width 569 height 57
click at [117, 22] on div "Settings Apps Reputation Forms CRM Email Social Content Ads Intelligence Files …" at bounding box center [102, 15] width 81 height 30
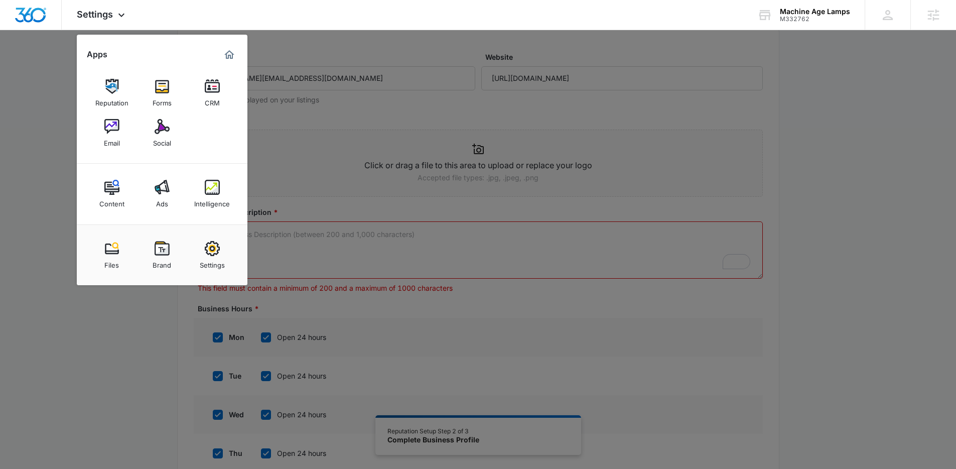
click at [443, 278] on div at bounding box center [478, 234] width 956 height 469
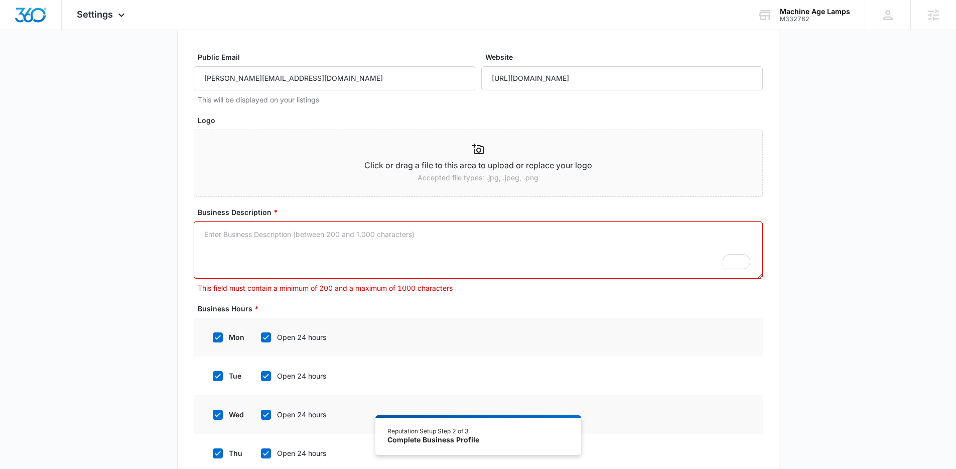
click at [446, 241] on textarea "Business Description *" at bounding box center [478, 249] width 569 height 57
paste textarea "Machine Age Lamps, LLC, Creates handmade steampunk lamps from salvaged antique …"
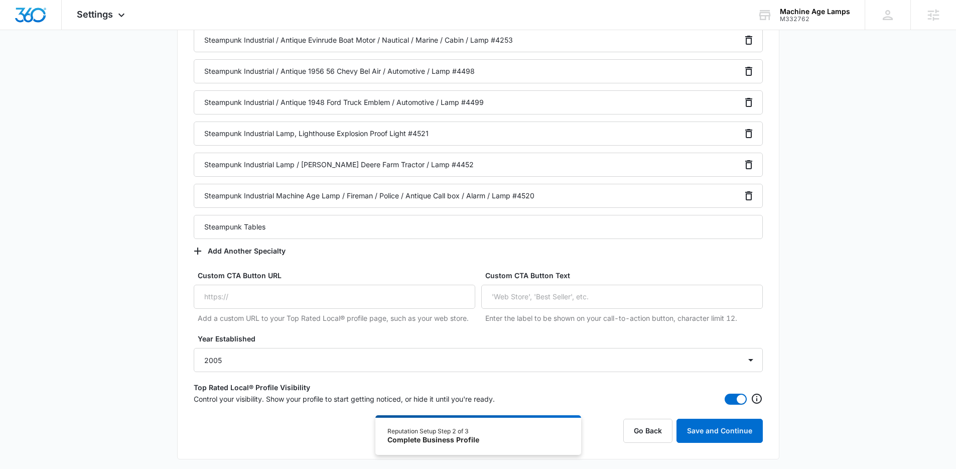
scroll to position [1808, 0]
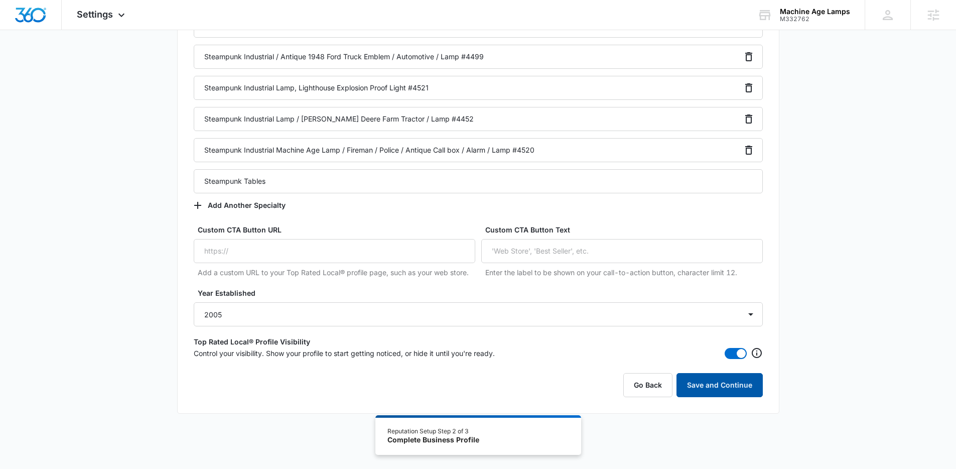
type textarea "Machine Age Lamps, LLC, Creates handmade steampunk lamps from salvaged antique …"
click at [727, 383] on button "Save and Continue" at bounding box center [720, 385] width 86 height 24
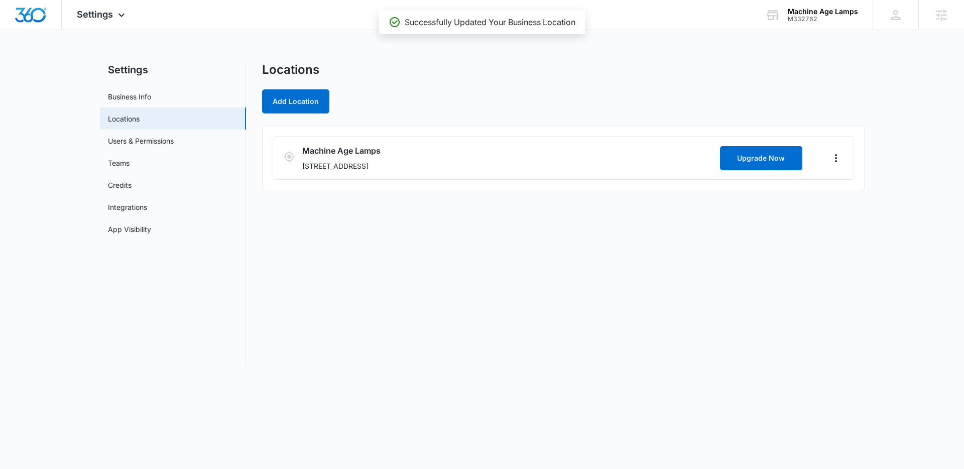
click at [884, 213] on main "Settings Business Info Locations Users & Permissions Teams Credits Integrations…" at bounding box center [482, 220] width 964 height 317
click at [38, 21] on img "Dashboard" at bounding box center [31, 15] width 32 height 15
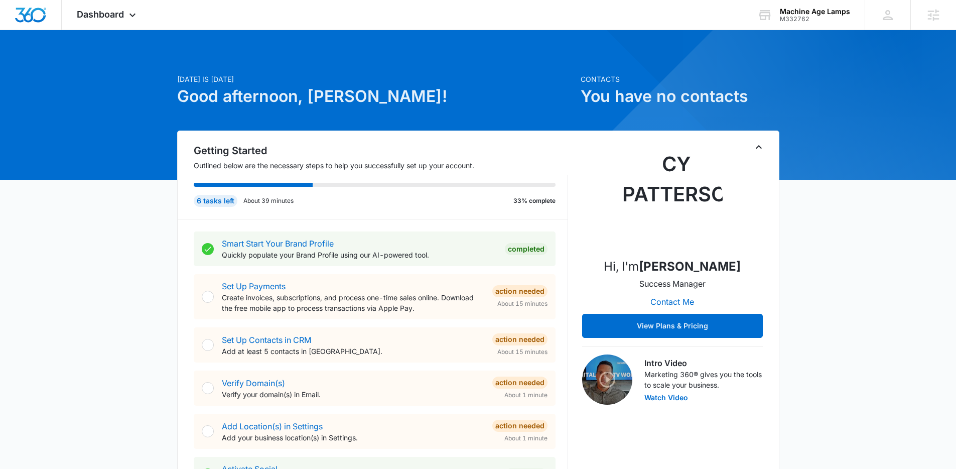
scroll to position [331, 0]
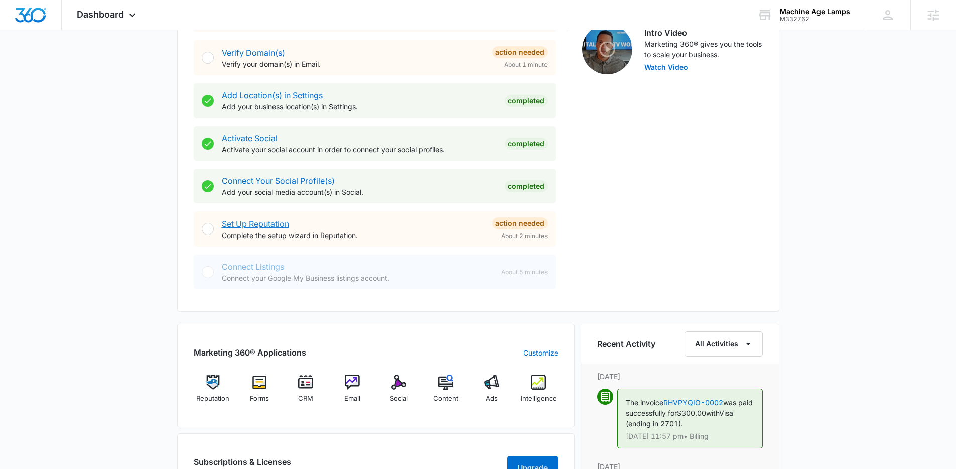
click at [271, 223] on link "Set Up Reputation" at bounding box center [255, 224] width 67 height 10
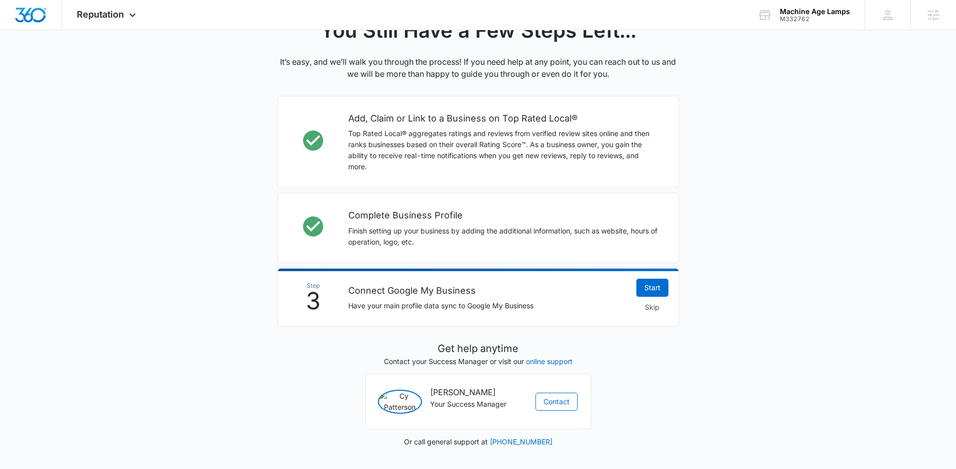
scroll to position [247, 0]
click at [650, 302] on span "Skip" at bounding box center [652, 307] width 15 height 11
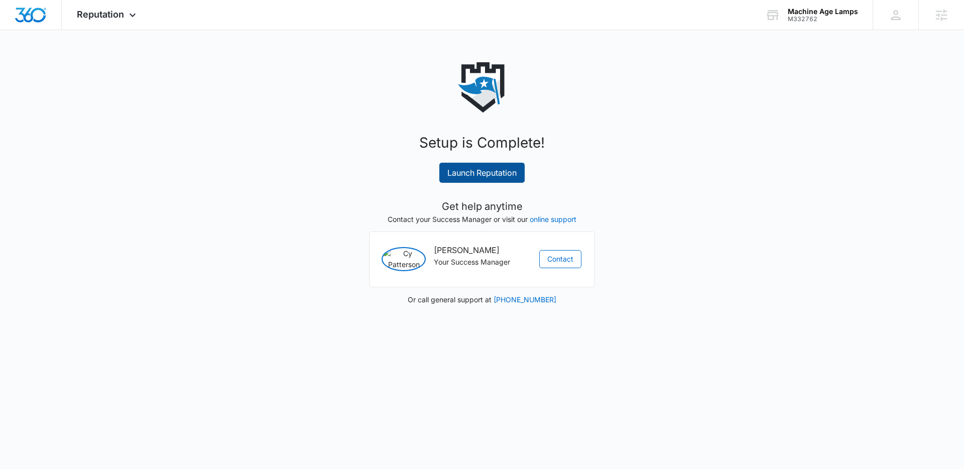
click at [490, 175] on link "Launch Reputation" at bounding box center [481, 173] width 85 height 20
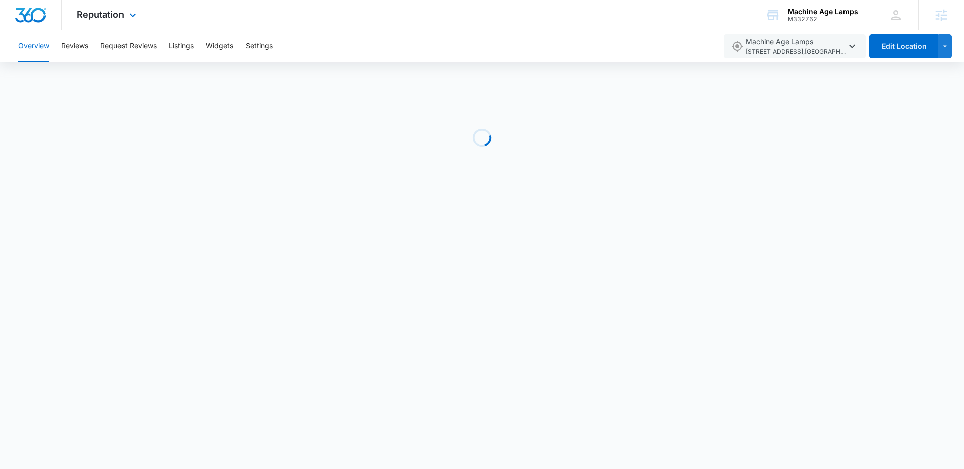
click at [26, 8] on img "Dashboard" at bounding box center [31, 15] width 32 height 15
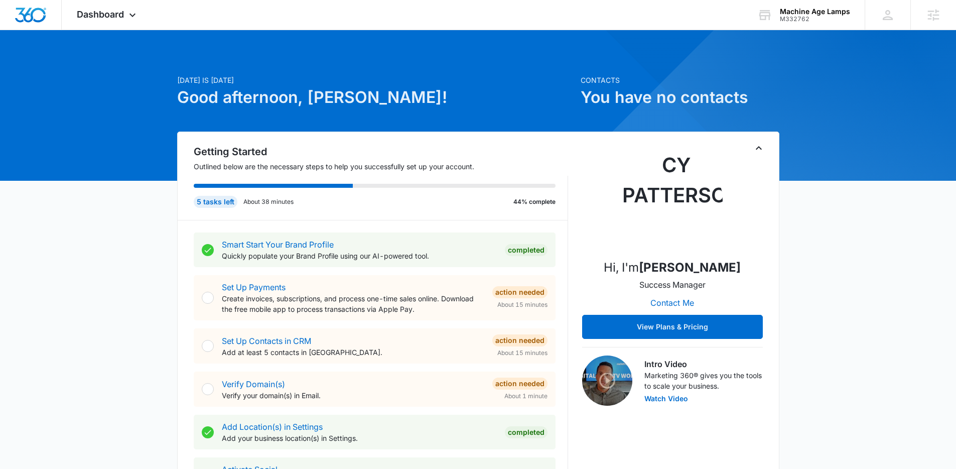
drag, startPoint x: 107, startPoint y: 312, endPoint x: 111, endPoint y: 309, distance: 5.4
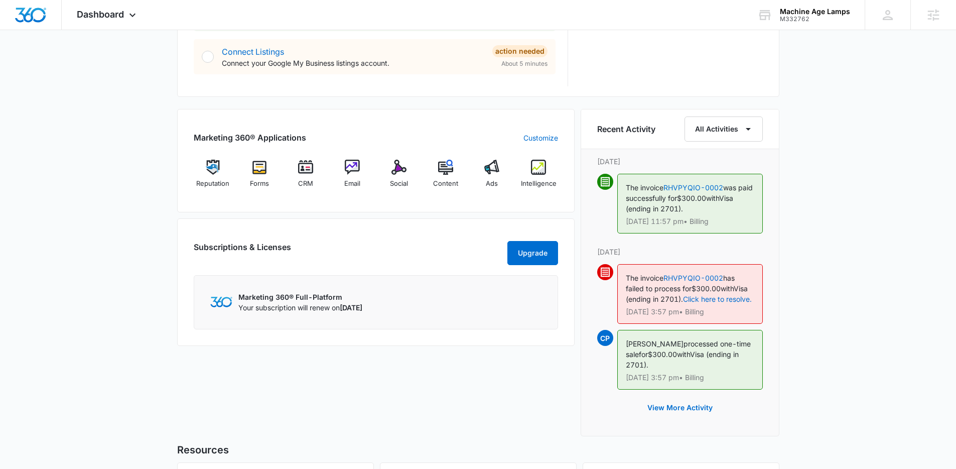
scroll to position [549, 0]
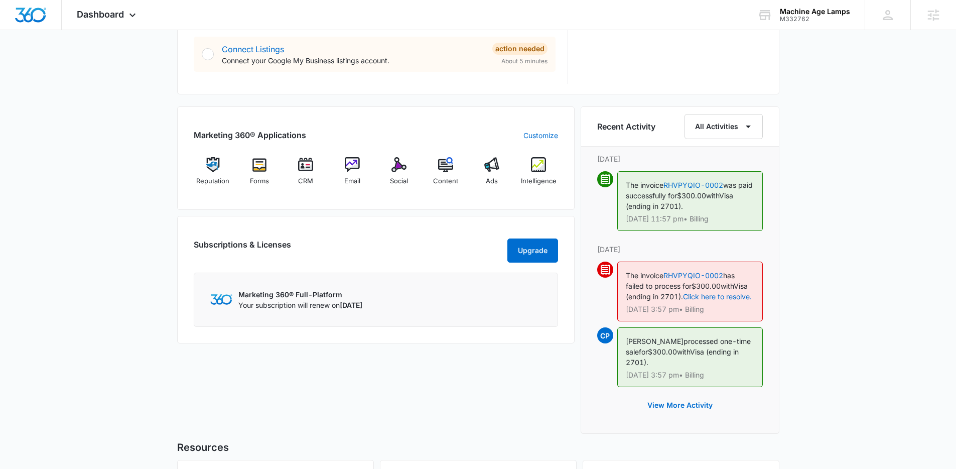
click at [172, 210] on div "Today is Thursday, August 14th Good afternoon, Lindsey! Contacts You have no co…" at bounding box center [478, 60] width 956 height 1132
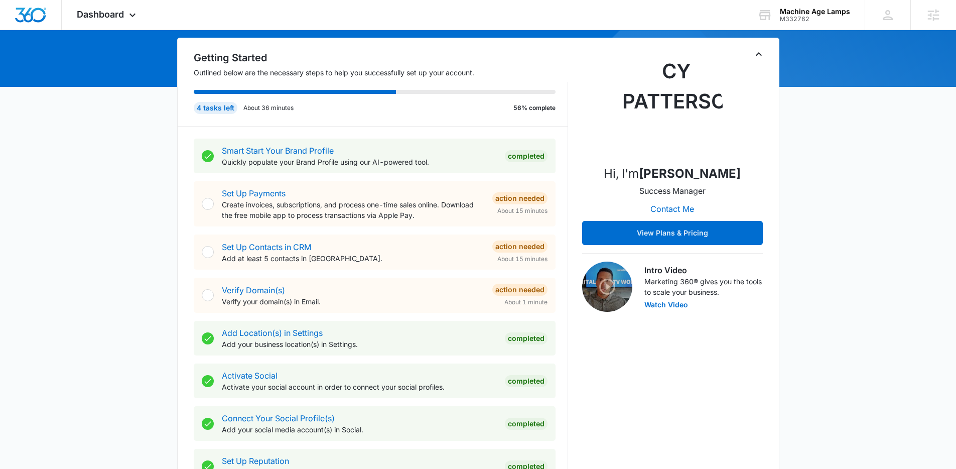
scroll to position [66, 0]
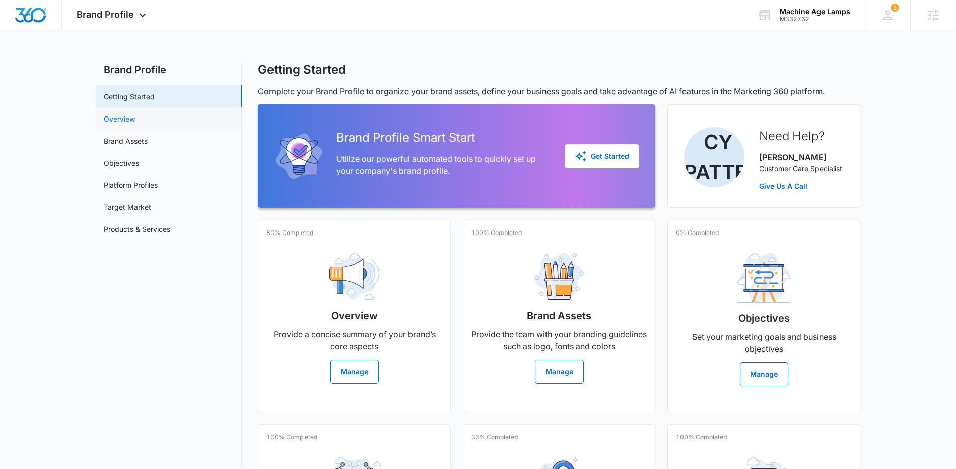
click at [130, 119] on link "Overview" at bounding box center [119, 118] width 31 height 11
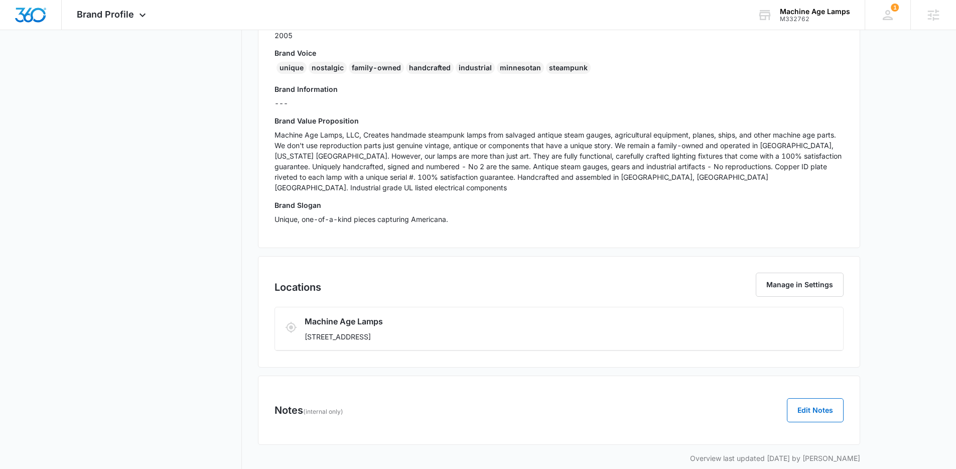
scroll to position [259, 0]
click at [799, 168] on p "Machine Age Lamps, LLC, Creates handmade steampunk lamps from salvaged antique …" at bounding box center [559, 160] width 569 height 63
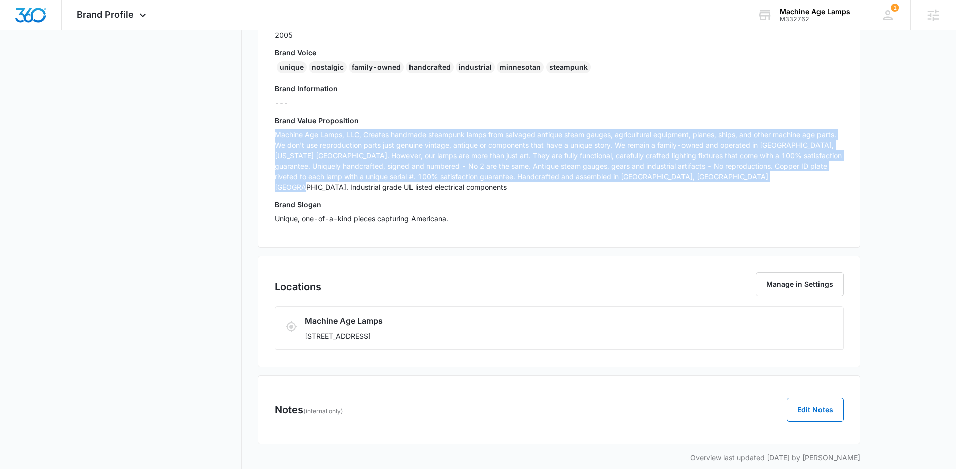
drag, startPoint x: 790, startPoint y: 180, endPoint x: 265, endPoint y: 135, distance: 526.5
click at [265, 135] on div "Brand Info Edit Year Established 2005 Brand Voice unique nostalgic family-owned…" at bounding box center [559, 106] width 602 height 283
copy p "Machine Age Lamps, LLC, Creates handmade steampunk lamps from salvaged antique …"
